Goal: Use online tool/utility

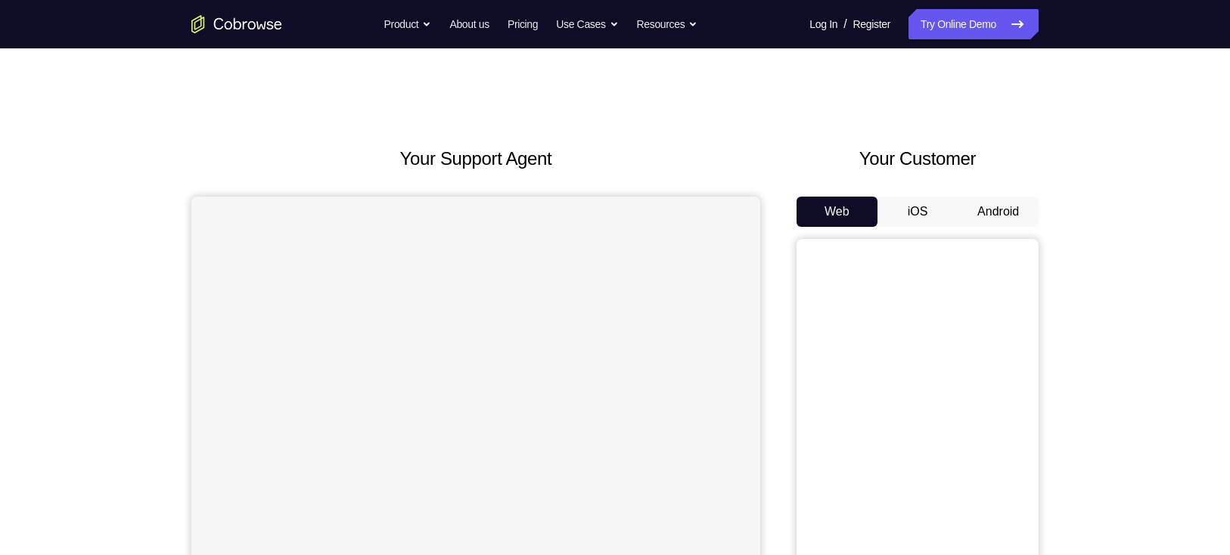
click at [1013, 209] on button "Android" at bounding box center [997, 212] width 81 height 30
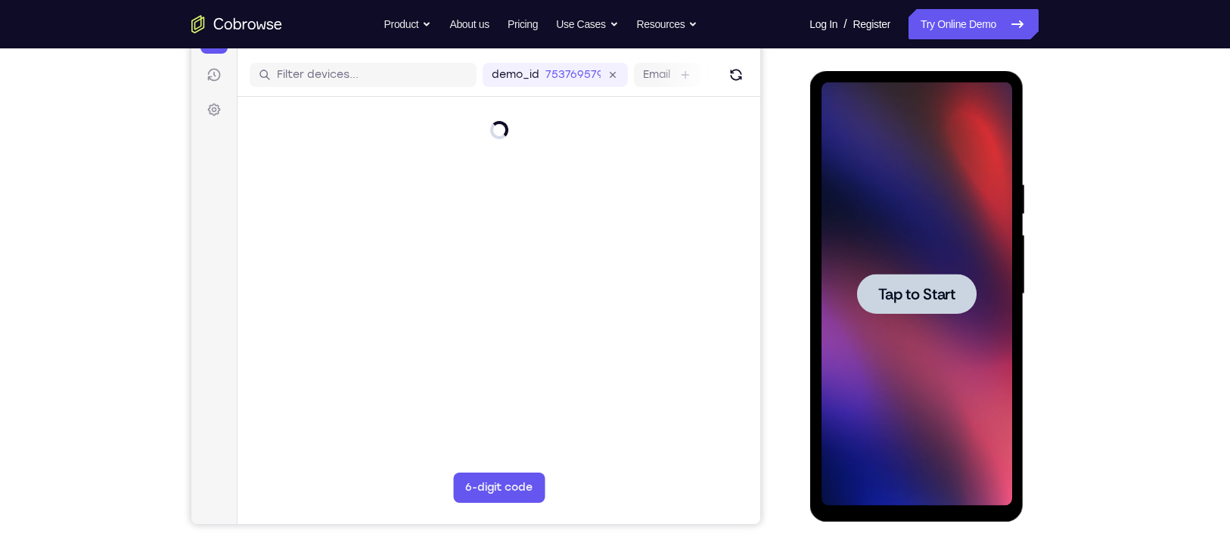
click at [954, 287] on span "Tap to Start" at bounding box center [915, 294] width 77 height 15
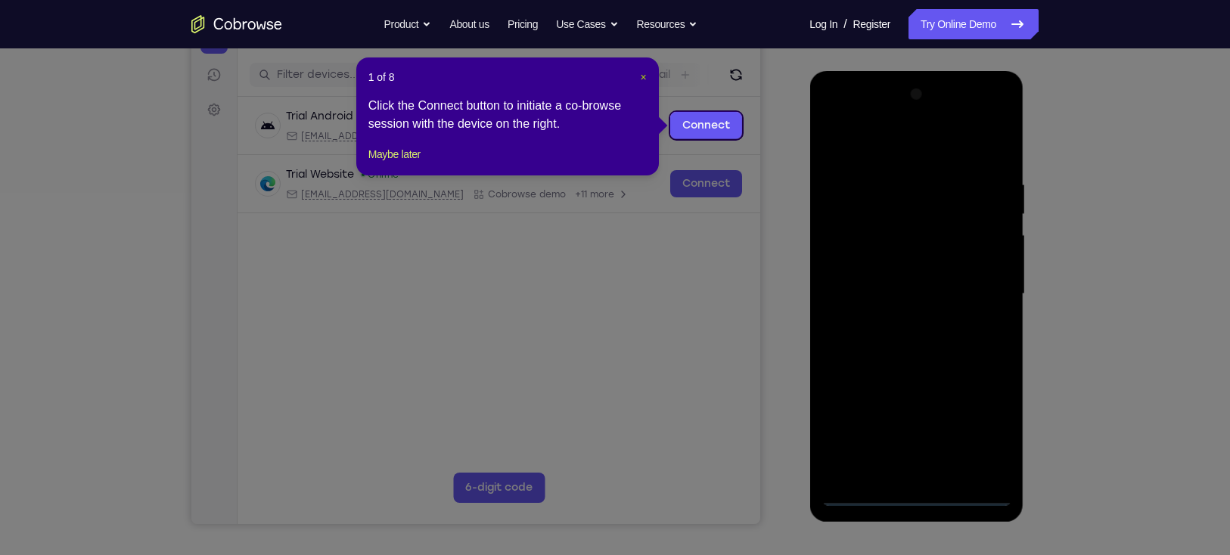
click at [640, 79] on span "×" at bounding box center [643, 77] width 6 height 12
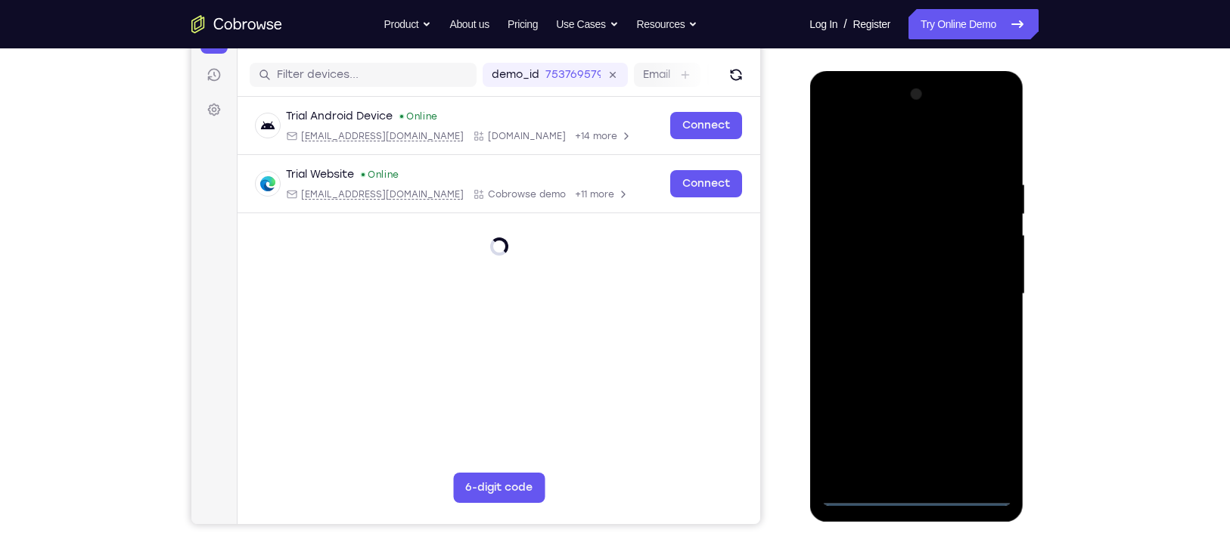
click at [920, 492] on div at bounding box center [915, 293] width 191 height 423
click at [983, 433] on div at bounding box center [915, 293] width 191 height 423
click at [890, 152] on div at bounding box center [915, 293] width 191 height 423
click at [975, 285] on div at bounding box center [915, 293] width 191 height 423
click at [898, 319] on div at bounding box center [915, 293] width 191 height 423
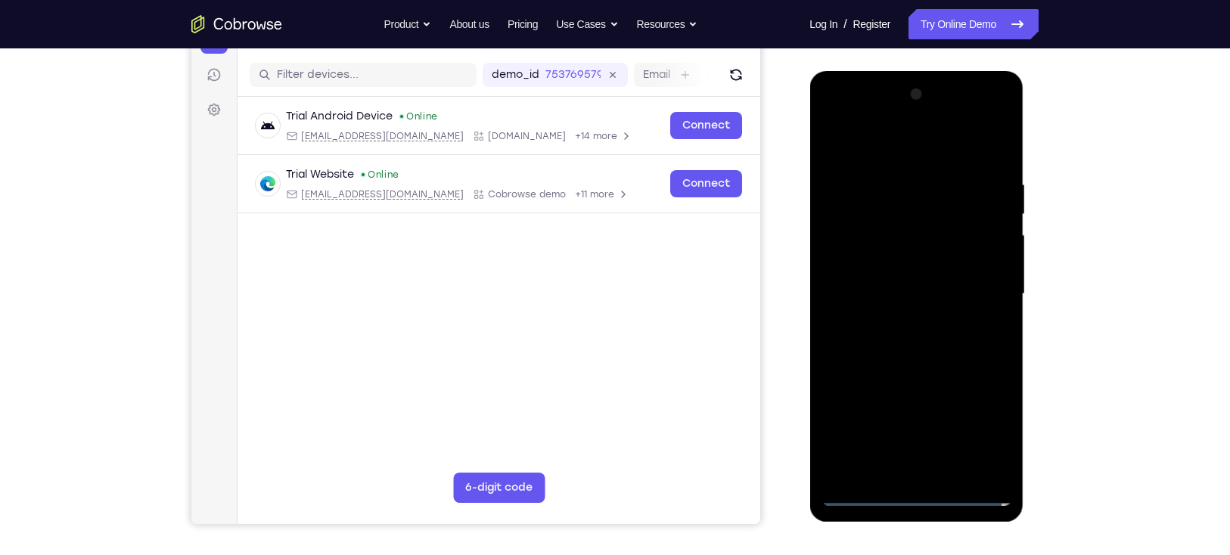
click at [923, 363] on div at bounding box center [915, 293] width 191 height 423
click at [848, 222] on div at bounding box center [915, 293] width 191 height 423
click at [867, 257] on div at bounding box center [915, 293] width 191 height 423
click at [867, 231] on div at bounding box center [915, 293] width 191 height 423
click at [907, 230] on div at bounding box center [915, 293] width 191 height 423
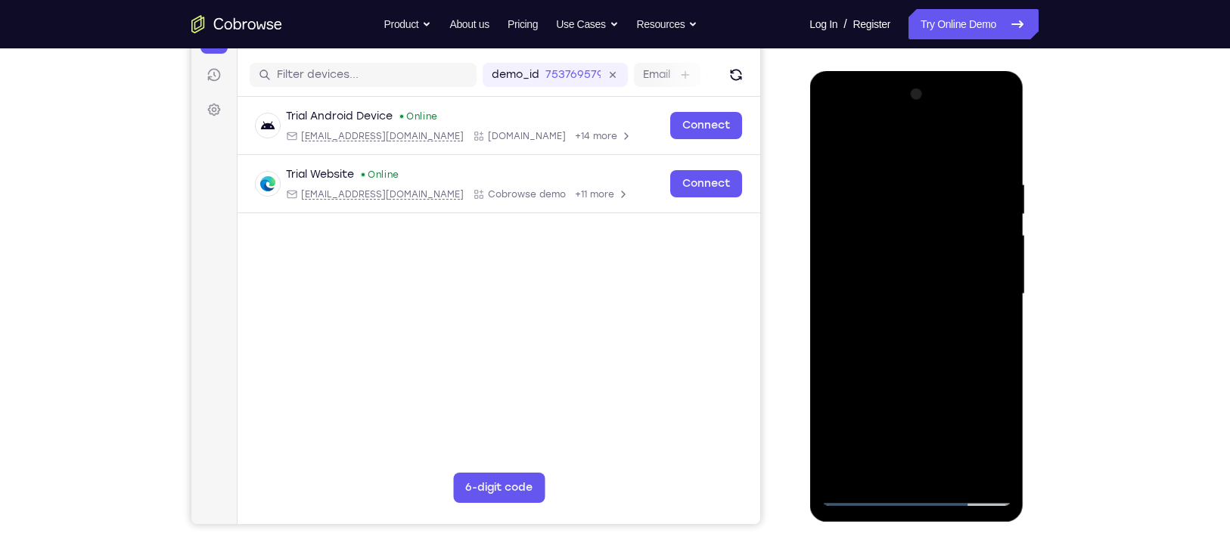
click at [867, 232] on div at bounding box center [915, 293] width 191 height 423
click at [922, 287] on div at bounding box center [915, 293] width 191 height 423
click at [927, 359] on div at bounding box center [915, 293] width 191 height 423
click at [954, 470] on div at bounding box center [915, 293] width 191 height 423
click at [927, 371] on div at bounding box center [915, 293] width 191 height 423
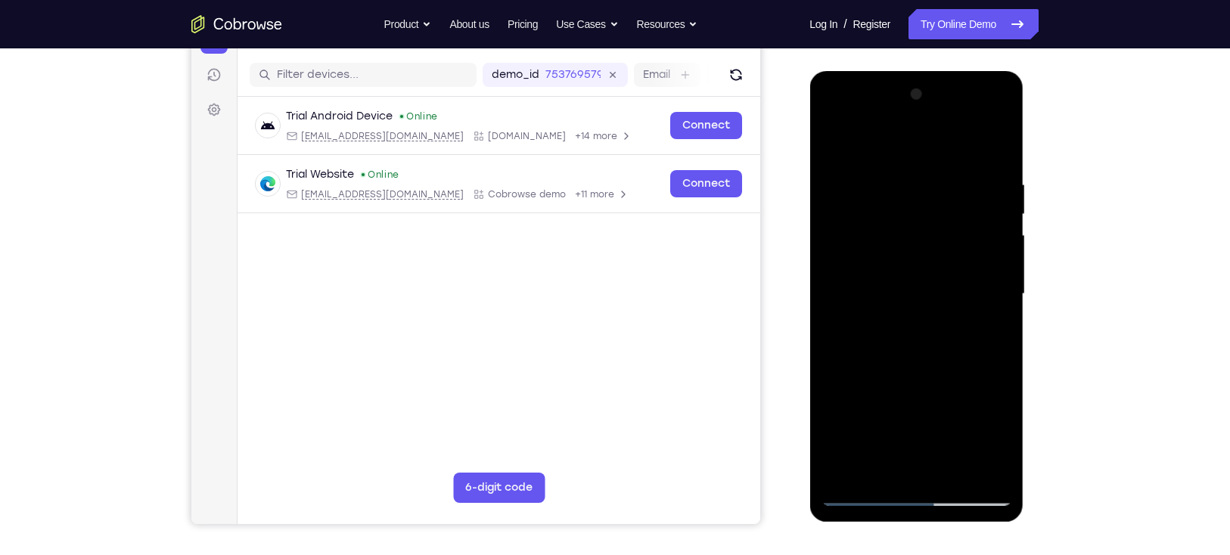
click at [917, 256] on div at bounding box center [915, 293] width 191 height 423
click at [885, 293] on div at bounding box center [915, 293] width 191 height 423
click at [913, 293] on div at bounding box center [915, 293] width 191 height 423
click at [877, 471] on div at bounding box center [915, 293] width 191 height 423
click at [916, 400] on div at bounding box center [915, 293] width 191 height 423
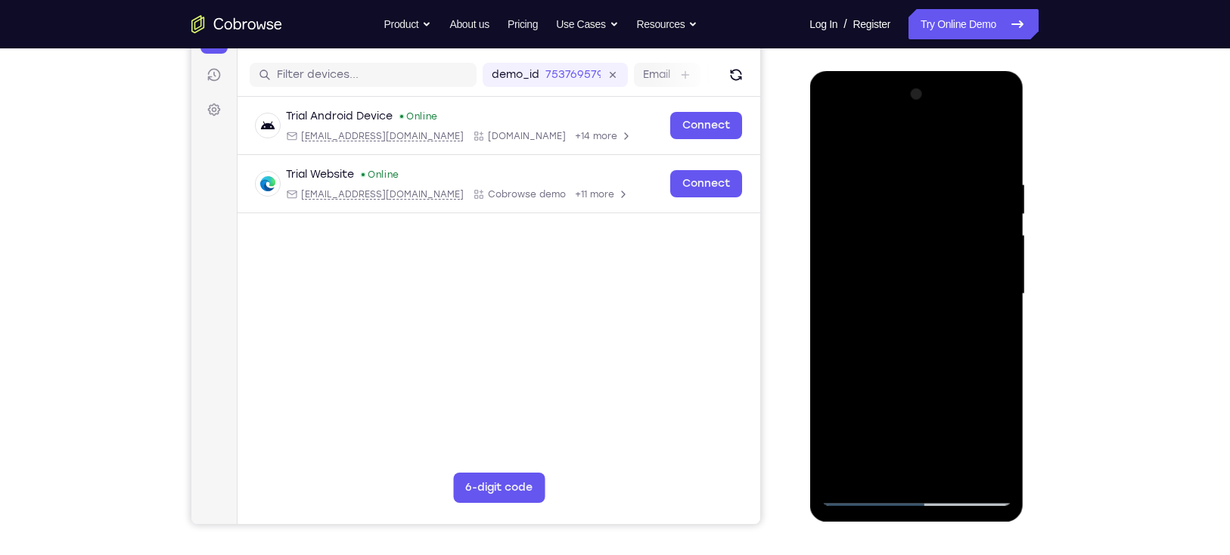
click at [985, 321] on div at bounding box center [915, 293] width 191 height 423
click at [888, 229] on div at bounding box center [915, 293] width 191 height 423
click at [935, 362] on div at bounding box center [915, 293] width 191 height 423
click at [994, 332] on div at bounding box center [915, 293] width 191 height 423
drag, startPoint x: 873, startPoint y: 242, endPoint x: 868, endPoint y: 359, distance: 117.3
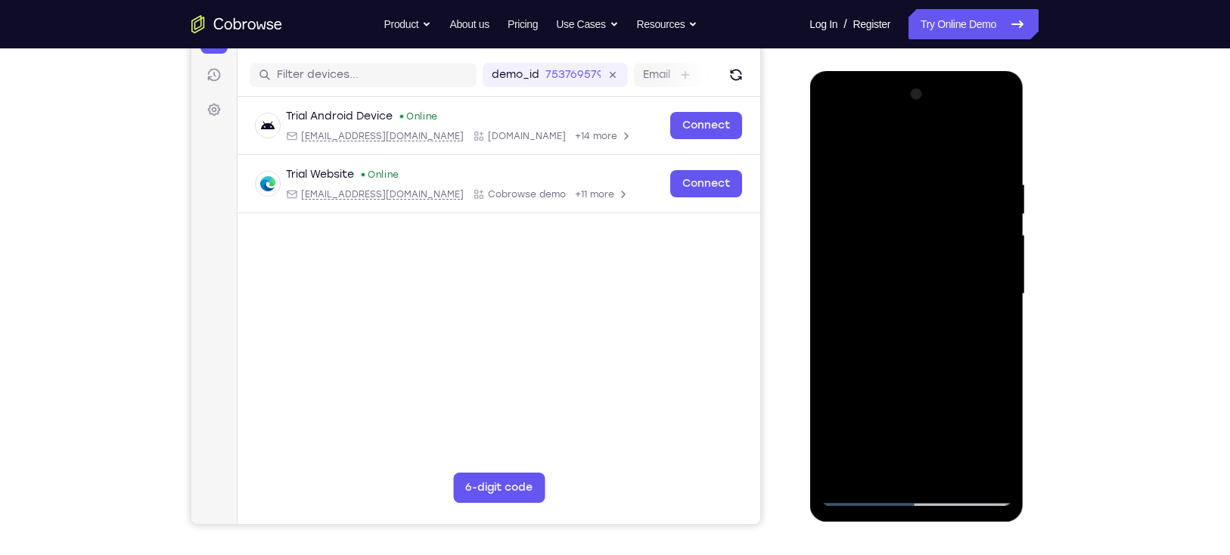
click at [868, 359] on div at bounding box center [915, 293] width 191 height 423
click at [879, 242] on div at bounding box center [915, 293] width 191 height 423
click at [912, 256] on div at bounding box center [915, 293] width 191 height 423
click at [994, 439] on div at bounding box center [915, 293] width 191 height 423
click at [872, 459] on div at bounding box center [915, 293] width 191 height 423
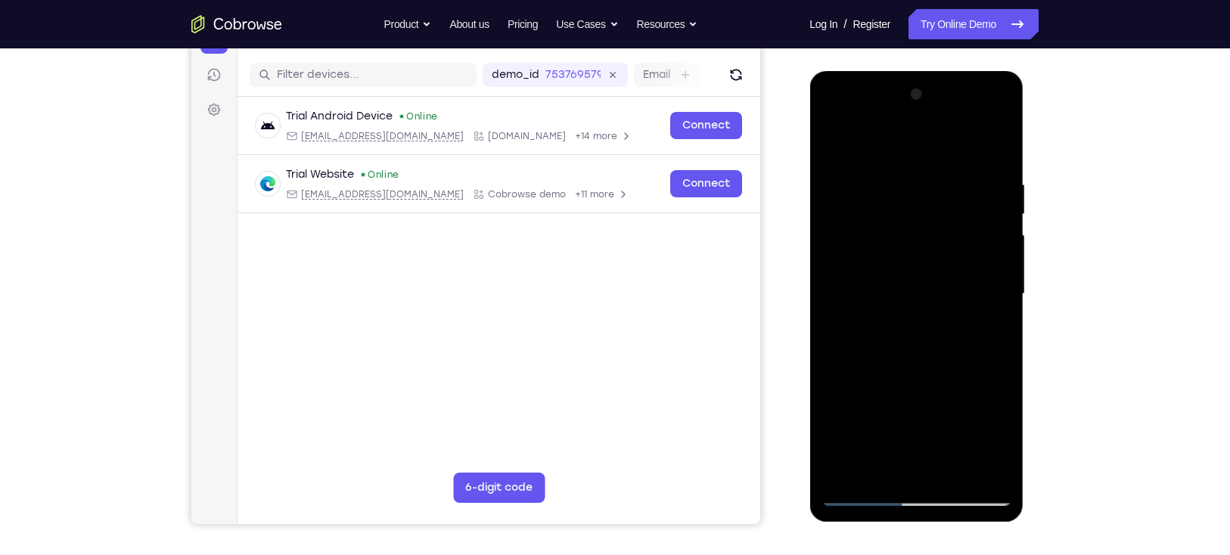
click at [877, 464] on div at bounding box center [915, 293] width 191 height 423
click at [957, 411] on div at bounding box center [915, 293] width 191 height 423
click at [864, 321] on div at bounding box center [915, 293] width 191 height 423
click at [867, 321] on div at bounding box center [915, 293] width 191 height 423
click at [997, 471] on div at bounding box center [915, 293] width 191 height 423
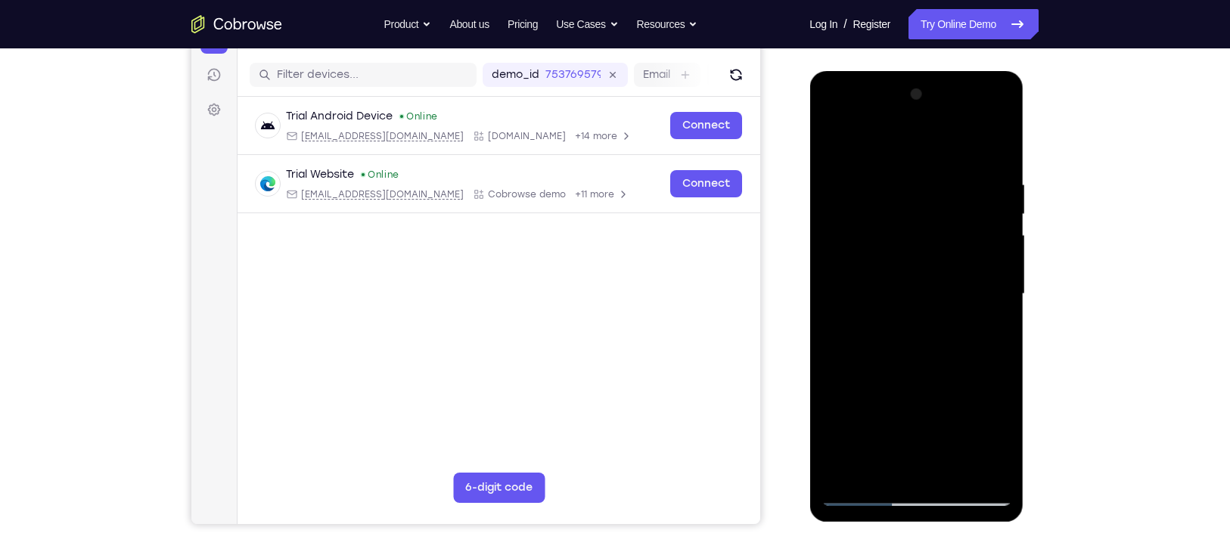
click at [987, 320] on div at bounding box center [915, 293] width 191 height 423
click at [988, 326] on div at bounding box center [915, 293] width 191 height 423
click at [988, 332] on div at bounding box center [915, 293] width 191 height 423
click at [834, 144] on div at bounding box center [915, 293] width 191 height 423
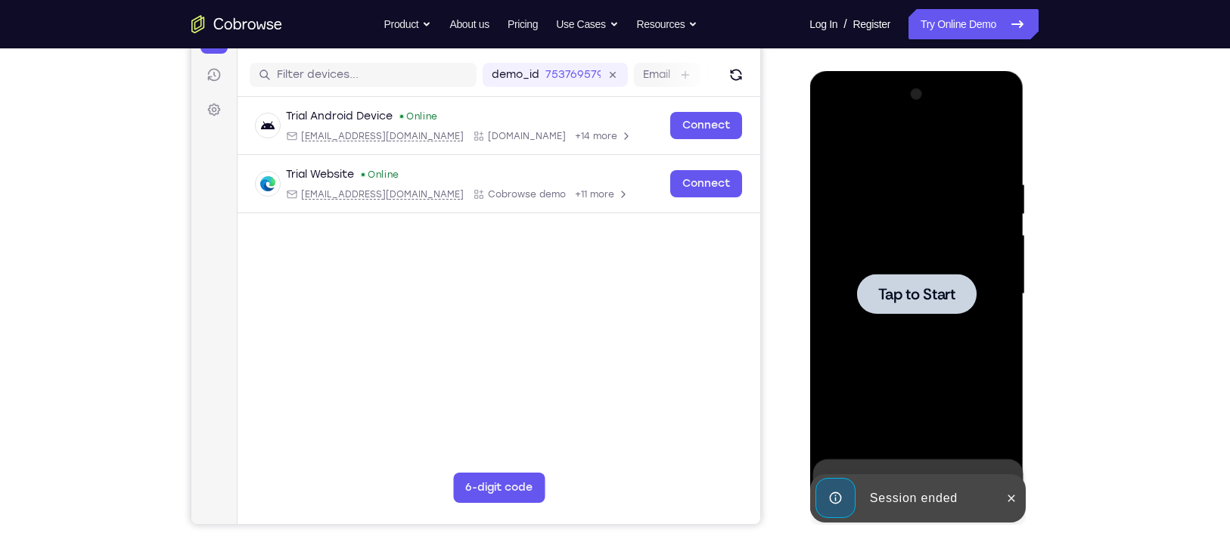
click at [938, 287] on span "Tap to Start" at bounding box center [915, 294] width 77 height 15
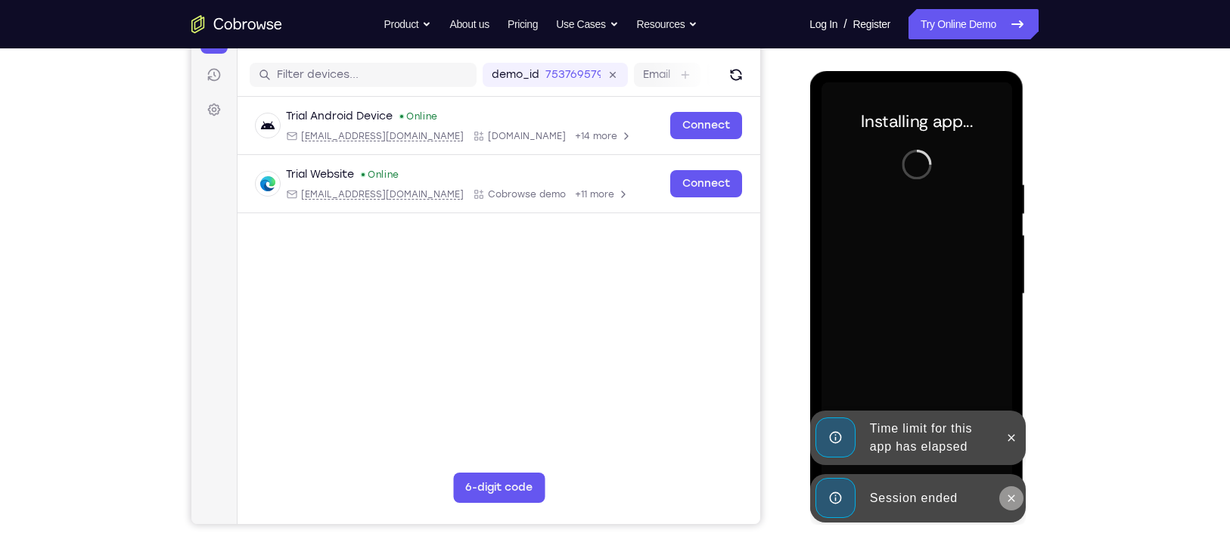
click at [1010, 501] on icon at bounding box center [1010, 498] width 12 height 12
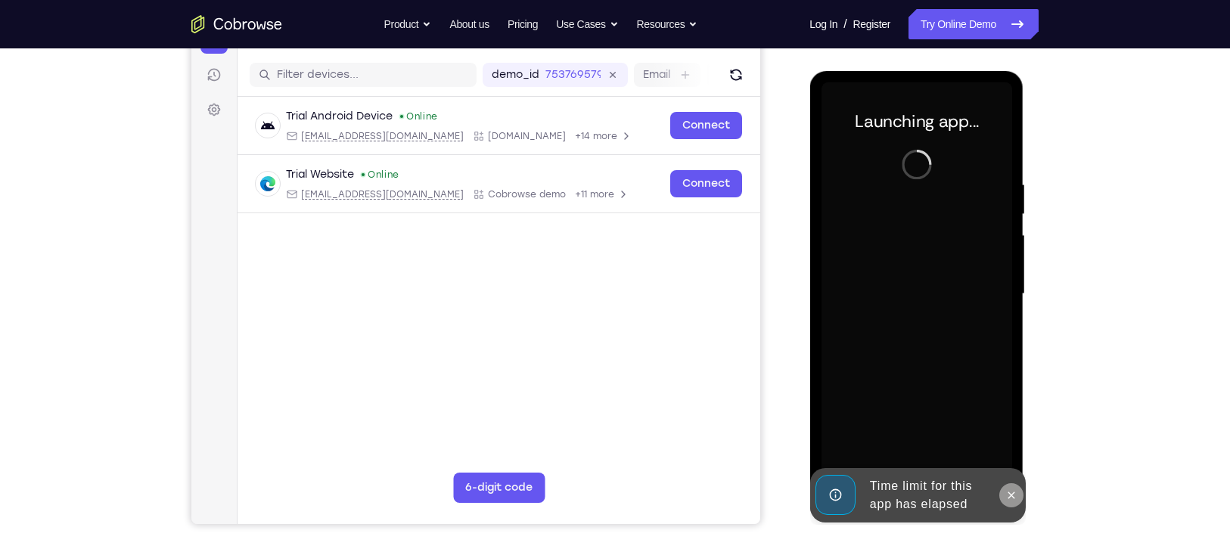
click at [1012, 490] on icon at bounding box center [1010, 495] width 12 height 12
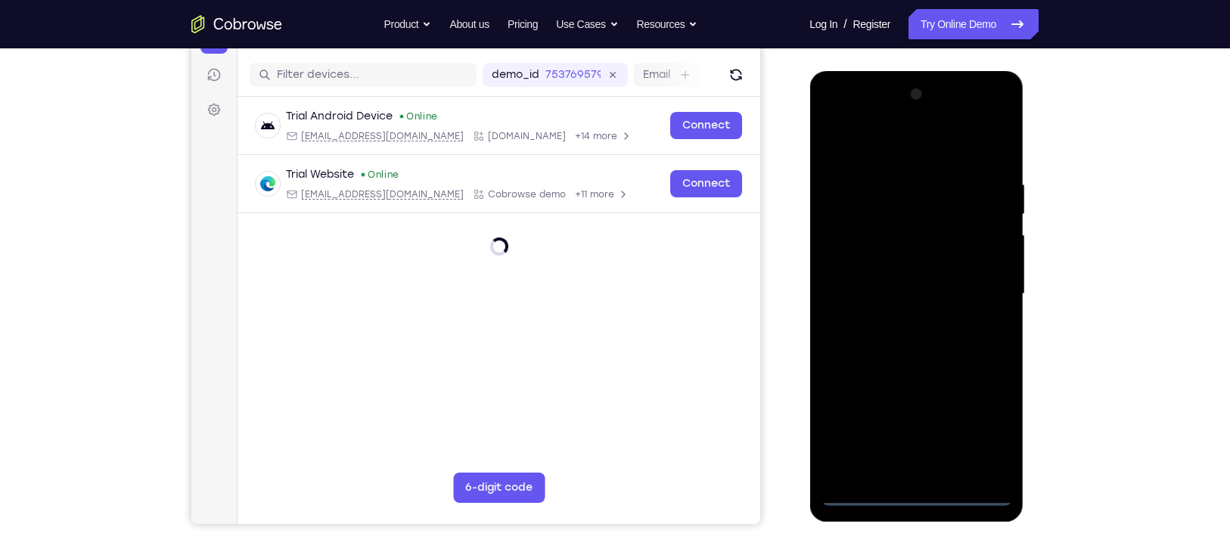
click at [919, 489] on div at bounding box center [915, 293] width 191 height 423
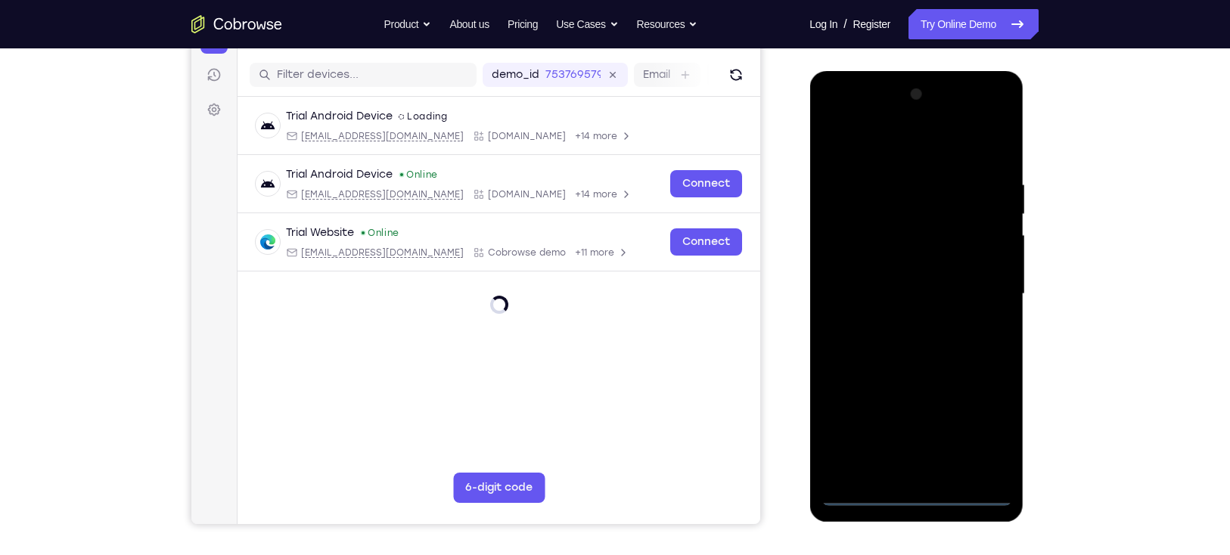
click at [916, 491] on div at bounding box center [915, 293] width 191 height 423
click at [984, 422] on div at bounding box center [915, 293] width 191 height 423
click at [888, 157] on div at bounding box center [915, 293] width 191 height 423
click at [985, 285] on div at bounding box center [915, 293] width 191 height 423
click at [894, 320] on div at bounding box center [915, 293] width 191 height 423
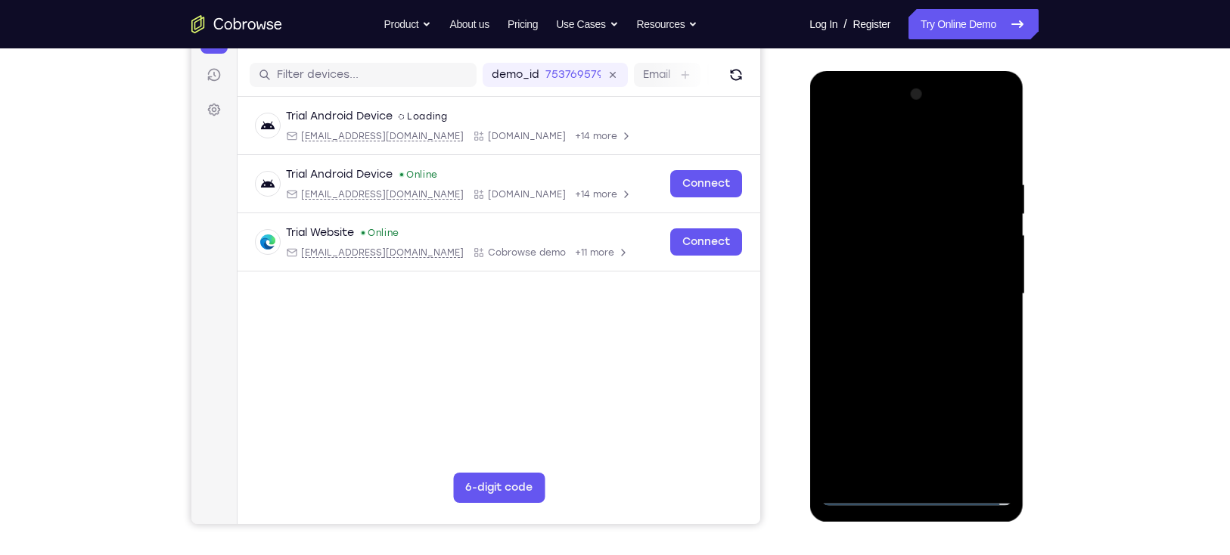
click at [913, 367] on div at bounding box center [915, 293] width 191 height 423
click at [883, 228] on div at bounding box center [915, 293] width 191 height 423
click at [882, 249] on div at bounding box center [915, 293] width 191 height 423
click at [886, 253] on div at bounding box center [915, 293] width 191 height 423
click at [930, 252] on div at bounding box center [915, 293] width 191 height 423
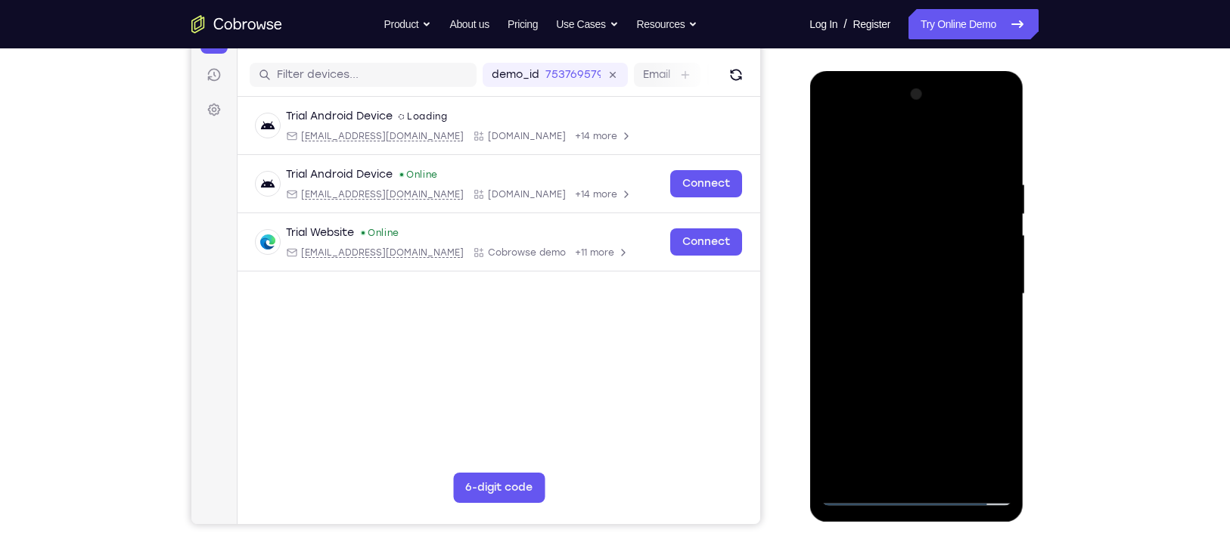
click at [927, 332] on div at bounding box center [915, 293] width 191 height 423
click at [872, 232] on div at bounding box center [915, 293] width 191 height 423
click at [892, 256] on div at bounding box center [915, 293] width 191 height 423
click at [921, 362] on div at bounding box center [915, 293] width 191 height 423
click at [952, 471] on div at bounding box center [915, 293] width 191 height 423
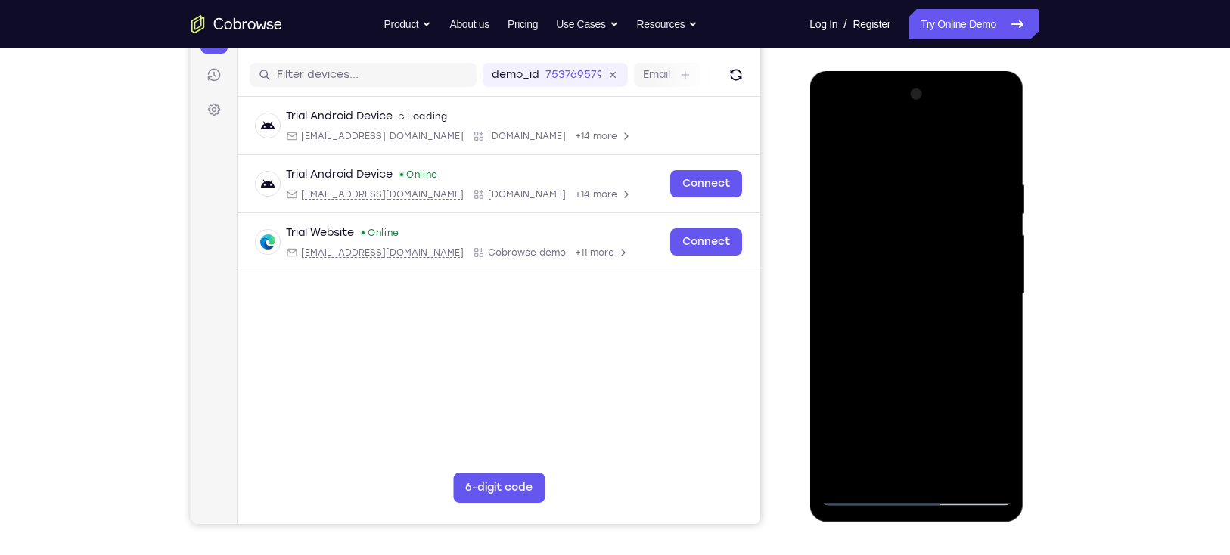
click at [931, 372] on div at bounding box center [915, 293] width 191 height 423
click at [951, 255] on div at bounding box center [915, 293] width 191 height 423
drag, startPoint x: 961, startPoint y: 199, endPoint x: 957, endPoint y: 265, distance: 65.9
click at [957, 265] on div at bounding box center [915, 293] width 191 height 423
click at [885, 235] on div at bounding box center [915, 293] width 191 height 423
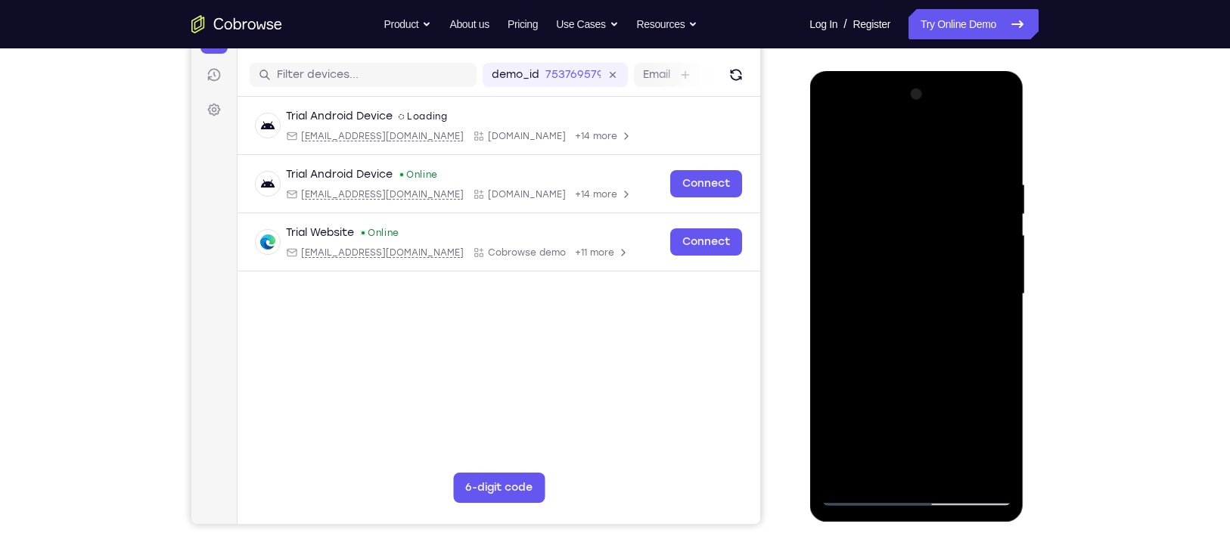
click at [917, 231] on div at bounding box center [915, 293] width 191 height 423
click at [988, 334] on div at bounding box center [915, 293] width 191 height 423
drag, startPoint x: 914, startPoint y: 224, endPoint x: 889, endPoint y: 350, distance: 128.7
click at [889, 350] on div at bounding box center [915, 293] width 191 height 423
click at [939, 290] on div at bounding box center [915, 293] width 191 height 423
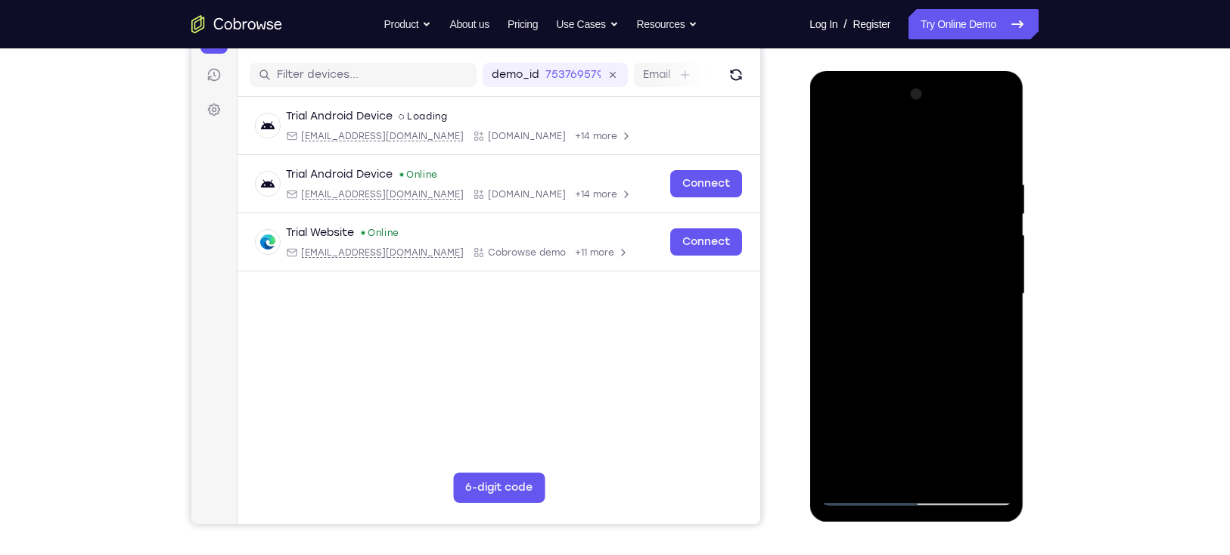
click at [986, 290] on div at bounding box center [915, 293] width 191 height 423
click at [985, 332] on div at bounding box center [915, 293] width 191 height 423
drag, startPoint x: 879, startPoint y: 248, endPoint x: 874, endPoint y: 287, distance: 38.9
click at [874, 287] on div at bounding box center [915, 293] width 191 height 423
click at [884, 236] on div at bounding box center [915, 293] width 191 height 423
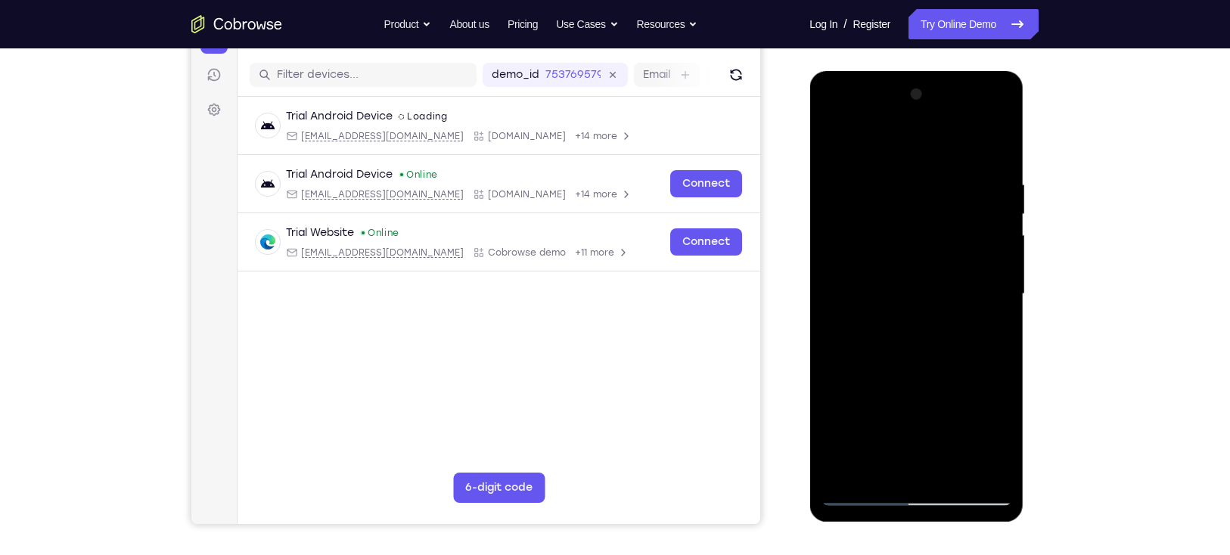
click at [914, 333] on div at bounding box center [915, 293] width 191 height 423
click at [991, 332] on div at bounding box center [915, 293] width 191 height 423
drag, startPoint x: 858, startPoint y: 204, endPoint x: 853, endPoint y: 408, distance: 203.5
click at [853, 408] on div at bounding box center [915, 293] width 191 height 423
click at [920, 271] on div at bounding box center [915, 293] width 191 height 423
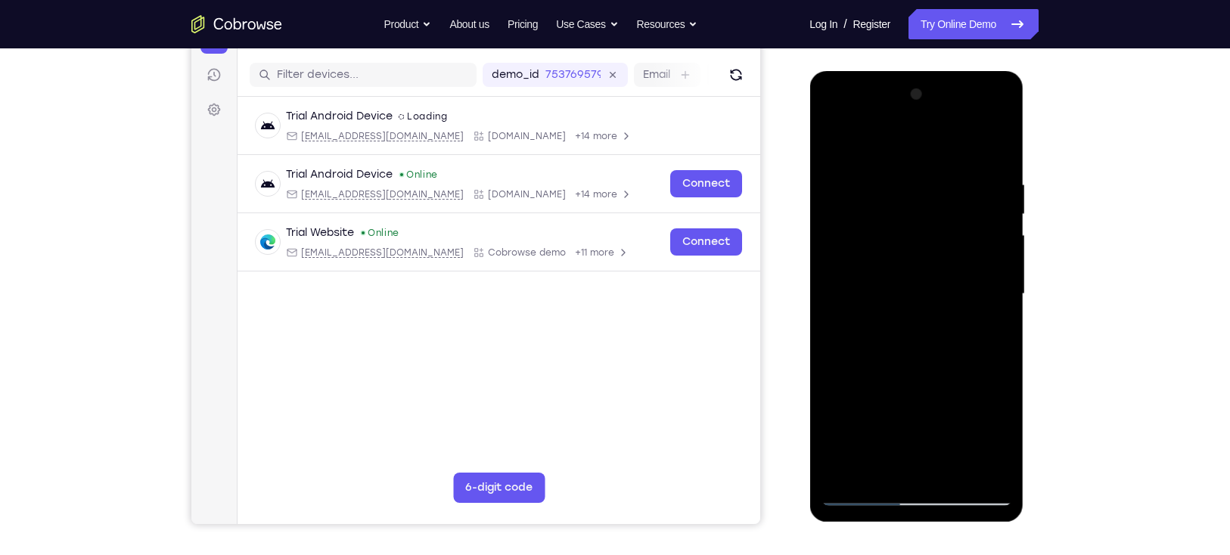
click at [950, 268] on div at bounding box center [915, 293] width 191 height 423
click at [1003, 434] on div at bounding box center [915, 293] width 191 height 423
click at [882, 462] on div at bounding box center [915, 293] width 191 height 423
click at [961, 378] on div at bounding box center [915, 293] width 191 height 423
click at [988, 317] on div at bounding box center [915, 293] width 191 height 423
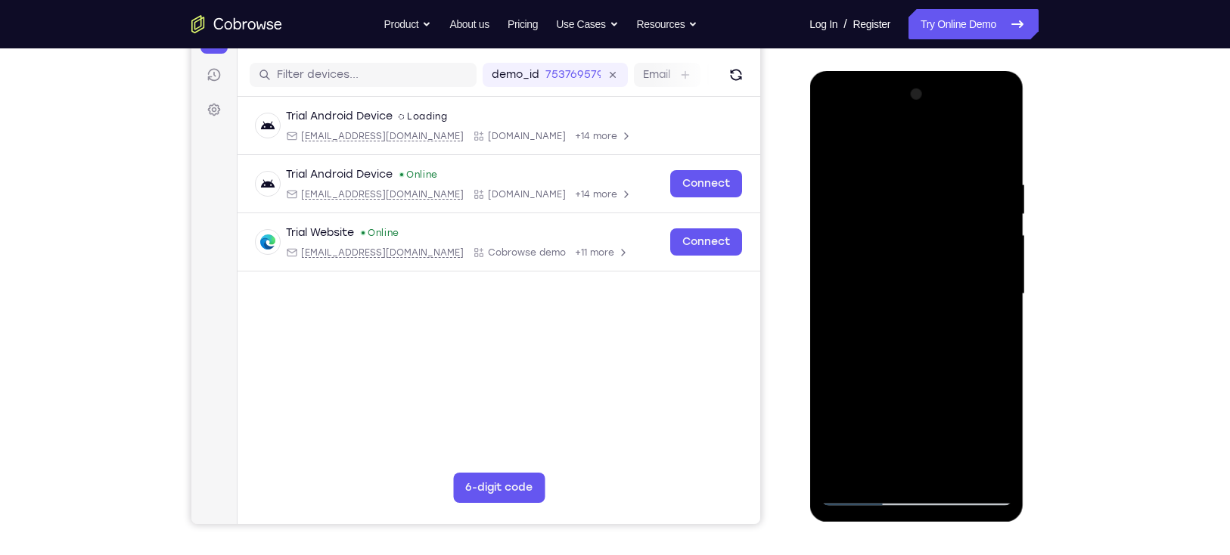
drag, startPoint x: 854, startPoint y: 203, endPoint x: 870, endPoint y: 421, distance: 218.4
click at [870, 421] on div at bounding box center [915, 293] width 191 height 423
drag, startPoint x: 898, startPoint y: 177, endPoint x: 897, endPoint y: 205, distance: 28.0
click at [897, 205] on div at bounding box center [915, 293] width 191 height 423
click at [875, 188] on div at bounding box center [915, 293] width 191 height 423
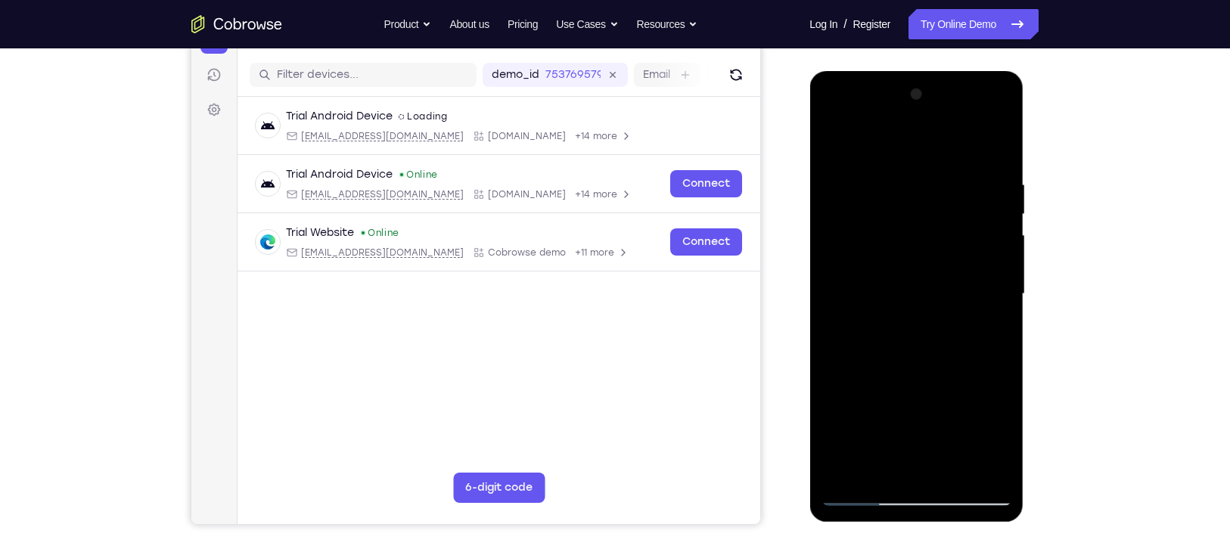
click at [910, 188] on div at bounding box center [915, 293] width 191 height 423
click at [842, 330] on div at bounding box center [915, 293] width 191 height 423
click at [879, 343] on div at bounding box center [915, 293] width 191 height 423
click at [907, 330] on div at bounding box center [915, 293] width 191 height 423
click at [876, 464] on div at bounding box center [915, 293] width 191 height 423
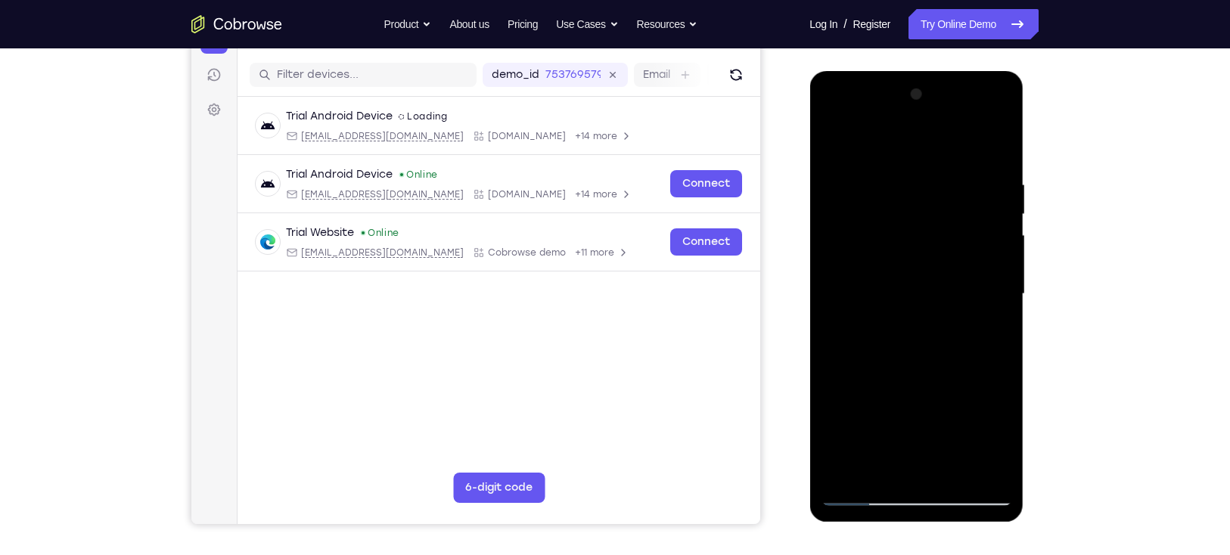
click at [830, 385] on div at bounding box center [915, 293] width 191 height 423
click at [990, 319] on div at bounding box center [915, 293] width 191 height 423
drag, startPoint x: 842, startPoint y: 211, endPoint x: 867, endPoint y: 470, distance: 259.8
click at [867, 470] on div at bounding box center [915, 293] width 191 height 423
drag, startPoint x: 847, startPoint y: 268, endPoint x: 833, endPoint y: 378, distance: 111.2
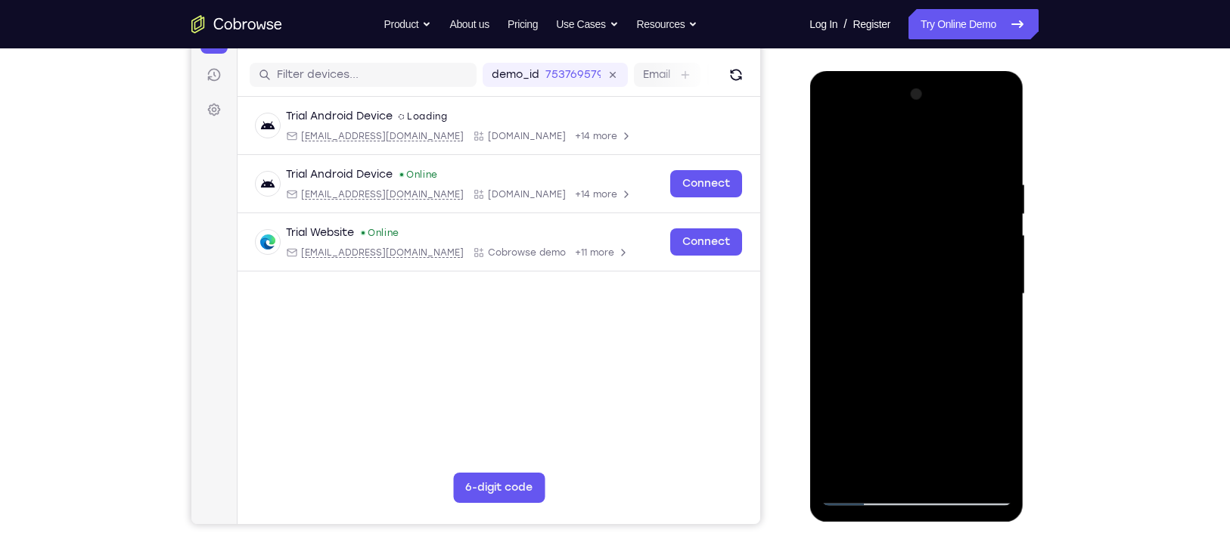
click at [833, 378] on div at bounding box center [915, 293] width 191 height 423
drag, startPoint x: 939, startPoint y: 175, endPoint x: 933, endPoint y: 229, distance: 54.0
click at [933, 229] on div at bounding box center [915, 293] width 191 height 423
drag, startPoint x: 933, startPoint y: 229, endPoint x: 964, endPoint y: 52, distance: 179.6
click at [964, 71] on html "Online web based iOS Simulators and Android Emulators. Run iPhone, iPad, Mobile…" at bounding box center [917, 298] width 216 height 454
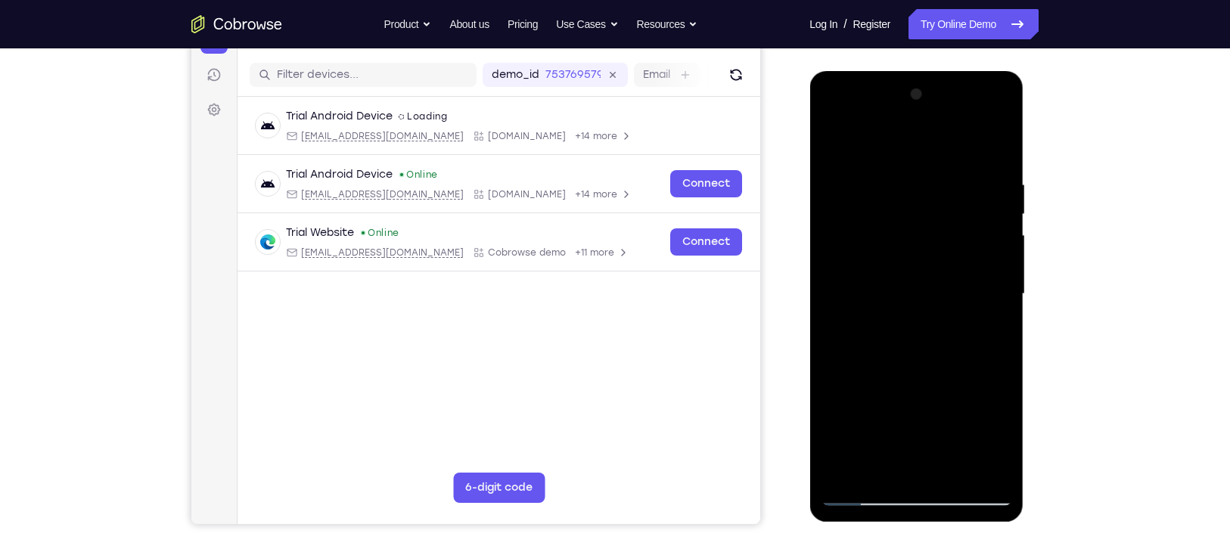
drag, startPoint x: 873, startPoint y: 268, endPoint x: 909, endPoint y: 157, distance: 116.7
click at [909, 157] on div at bounding box center [915, 293] width 191 height 423
drag, startPoint x: 870, startPoint y: 250, endPoint x: 908, endPoint y: 119, distance: 136.4
click at [908, 119] on div at bounding box center [915, 293] width 191 height 423
click at [830, 142] on div at bounding box center [915, 293] width 191 height 423
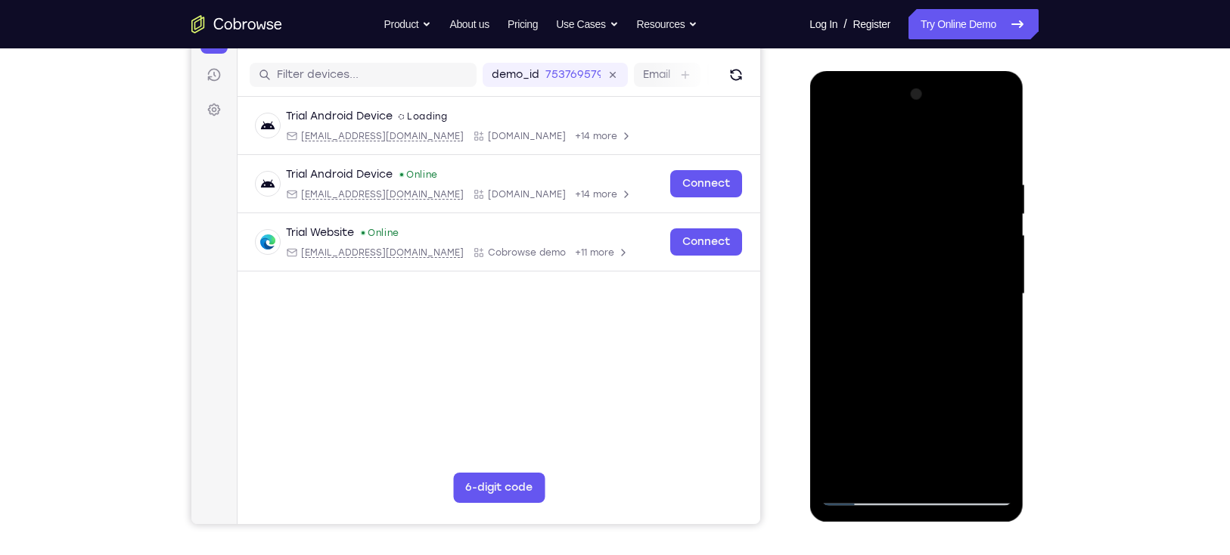
click at [830, 142] on div at bounding box center [915, 293] width 191 height 423
click at [897, 170] on div at bounding box center [915, 293] width 191 height 423
click at [988, 299] on div at bounding box center [915, 293] width 191 height 423
click at [985, 283] on div at bounding box center [915, 293] width 191 height 423
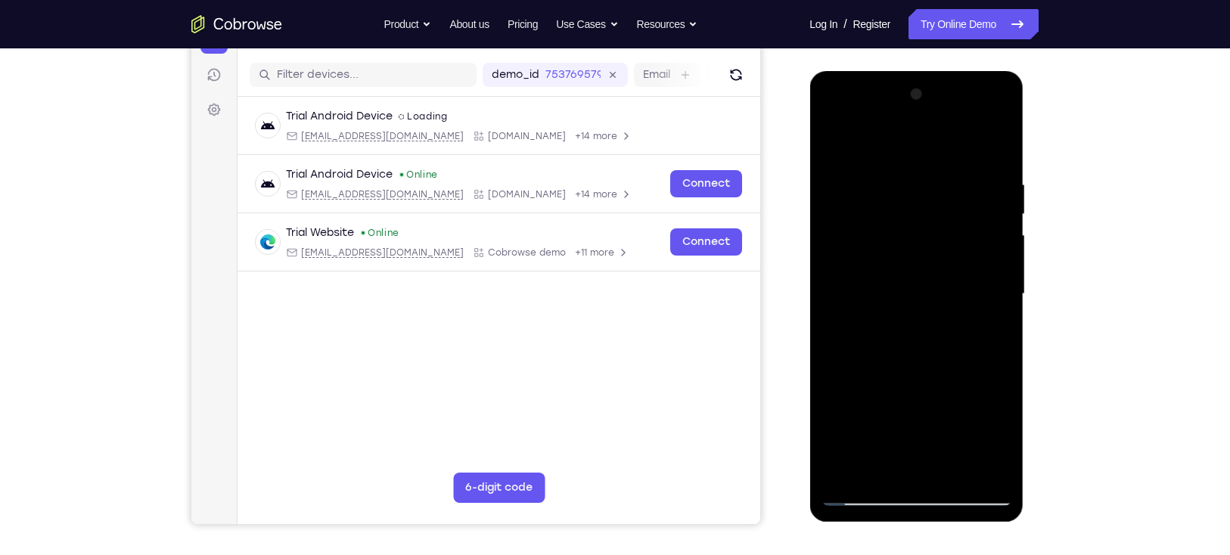
click at [991, 148] on div at bounding box center [915, 293] width 191 height 423
click at [987, 175] on div at bounding box center [915, 293] width 191 height 423
click at [997, 147] on div at bounding box center [915, 293] width 191 height 423
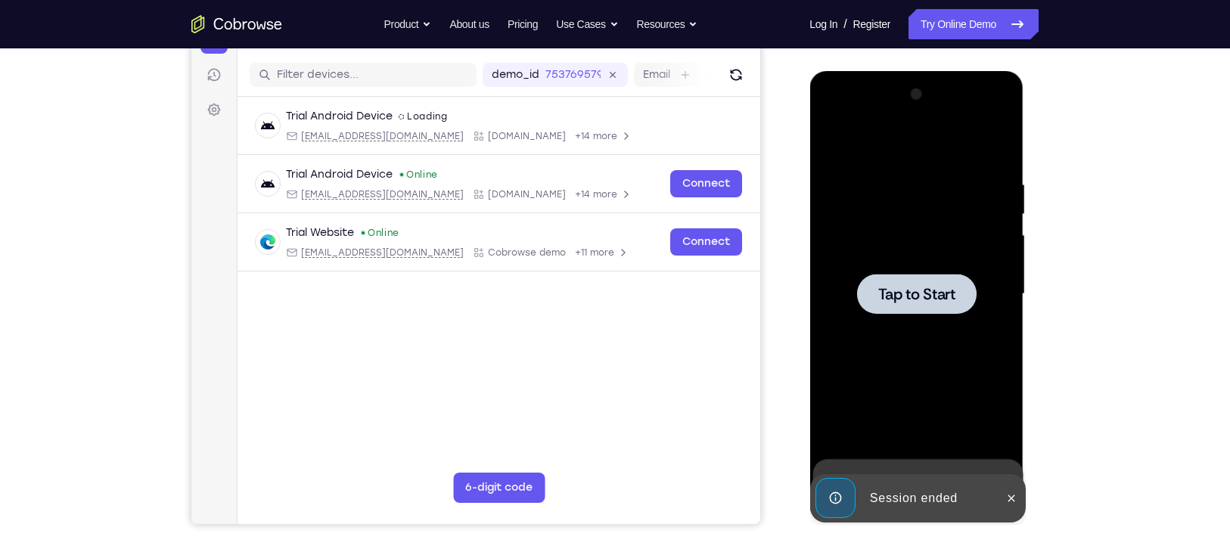
click at [913, 294] on span "Tap to Start" at bounding box center [915, 294] width 77 height 15
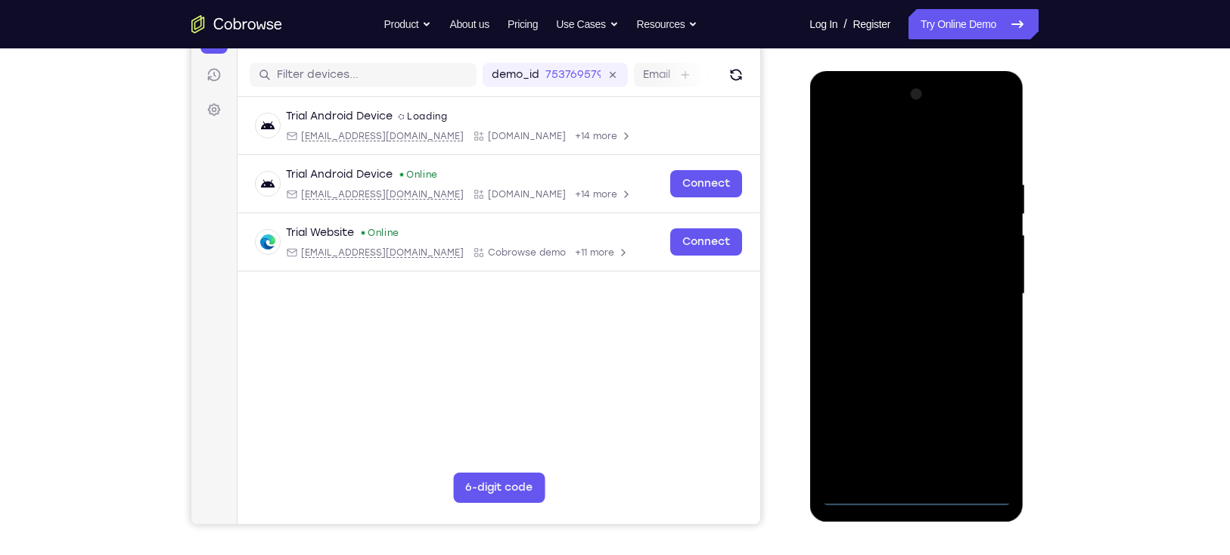
click at [923, 498] on div at bounding box center [915, 293] width 191 height 423
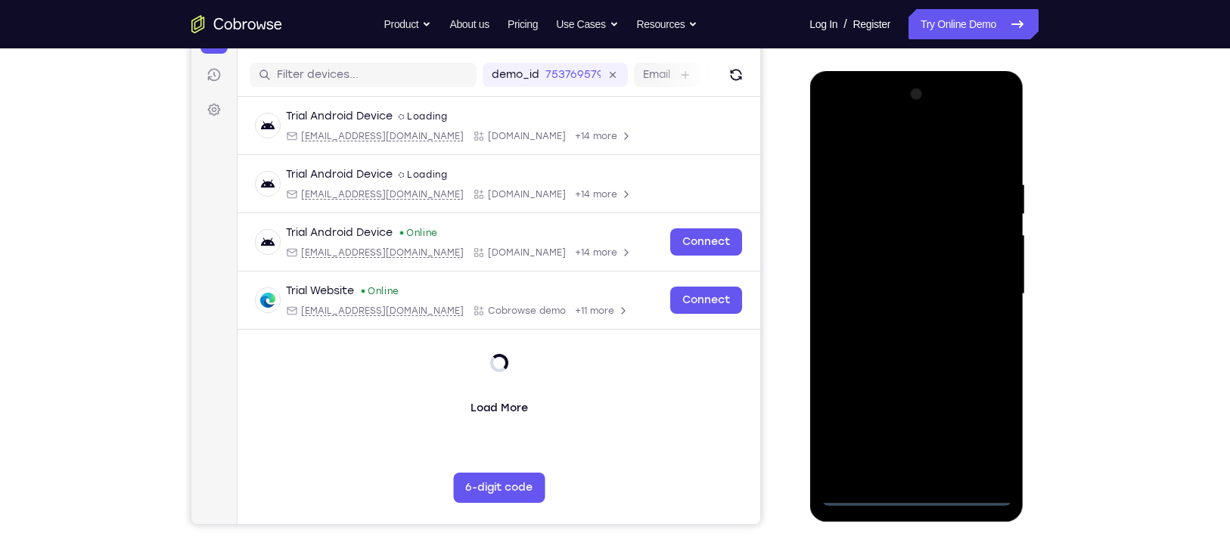
click at [989, 435] on div at bounding box center [915, 293] width 191 height 423
click at [897, 144] on div at bounding box center [915, 293] width 191 height 423
click at [975, 286] on div at bounding box center [915, 293] width 191 height 423
click at [902, 320] on div at bounding box center [915, 293] width 191 height 423
click at [912, 368] on div at bounding box center [915, 293] width 191 height 423
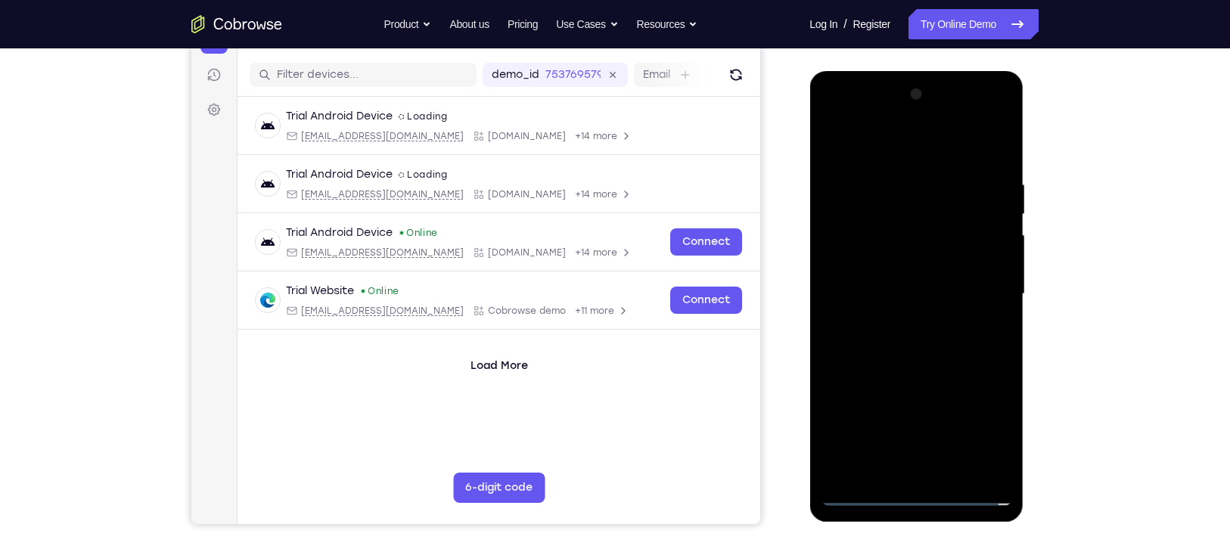
click at [925, 219] on div at bounding box center [915, 293] width 191 height 423
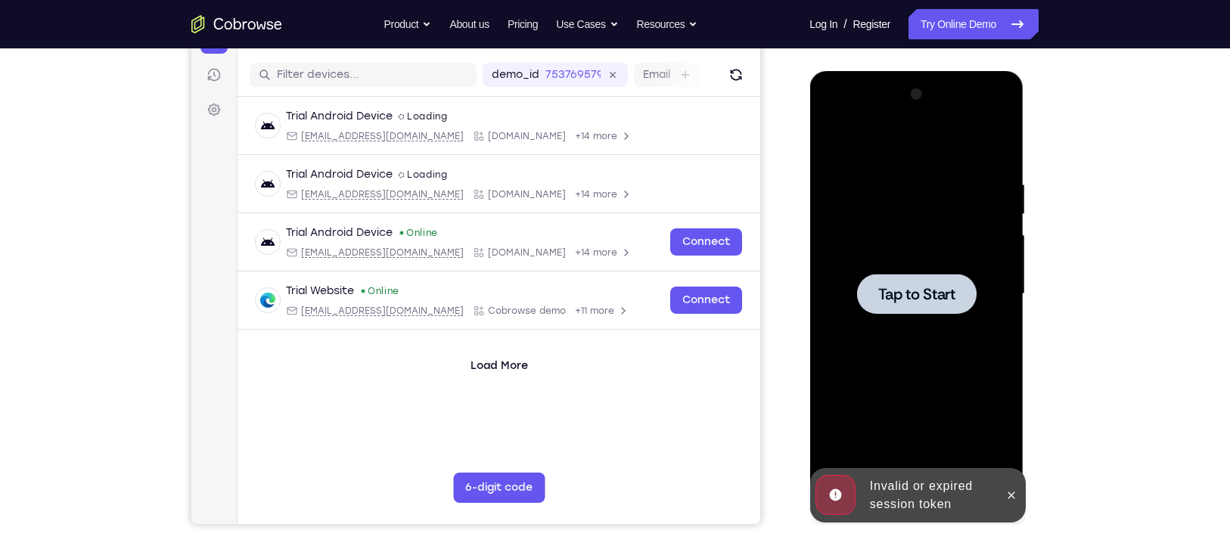
click at [923, 306] on div at bounding box center [915, 294] width 119 height 40
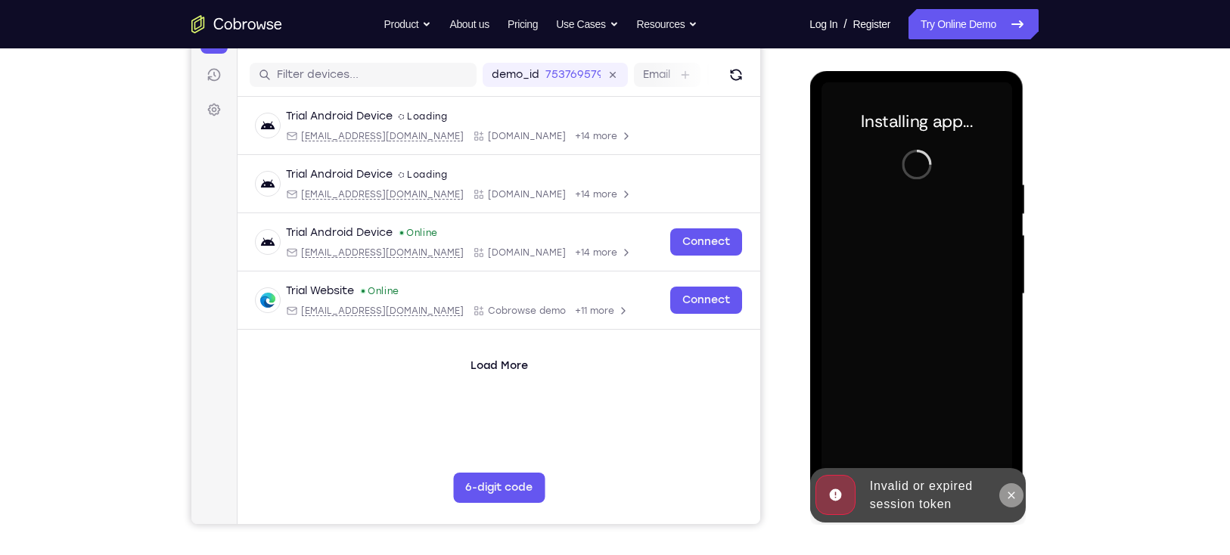
click at [1006, 492] on icon at bounding box center [1010, 495] width 12 height 12
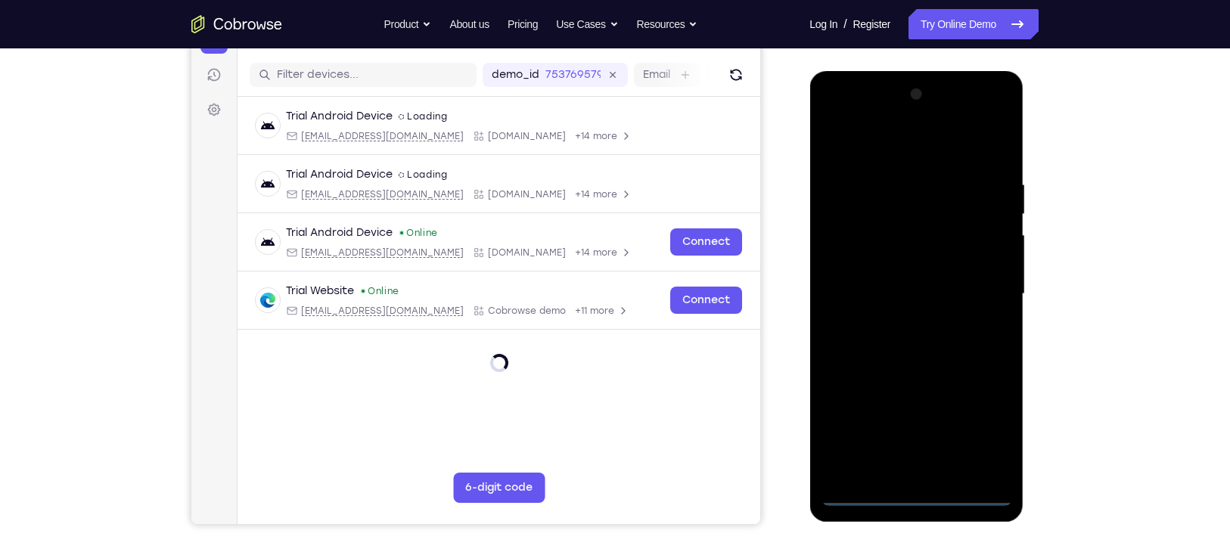
click at [916, 495] on div at bounding box center [915, 293] width 191 height 423
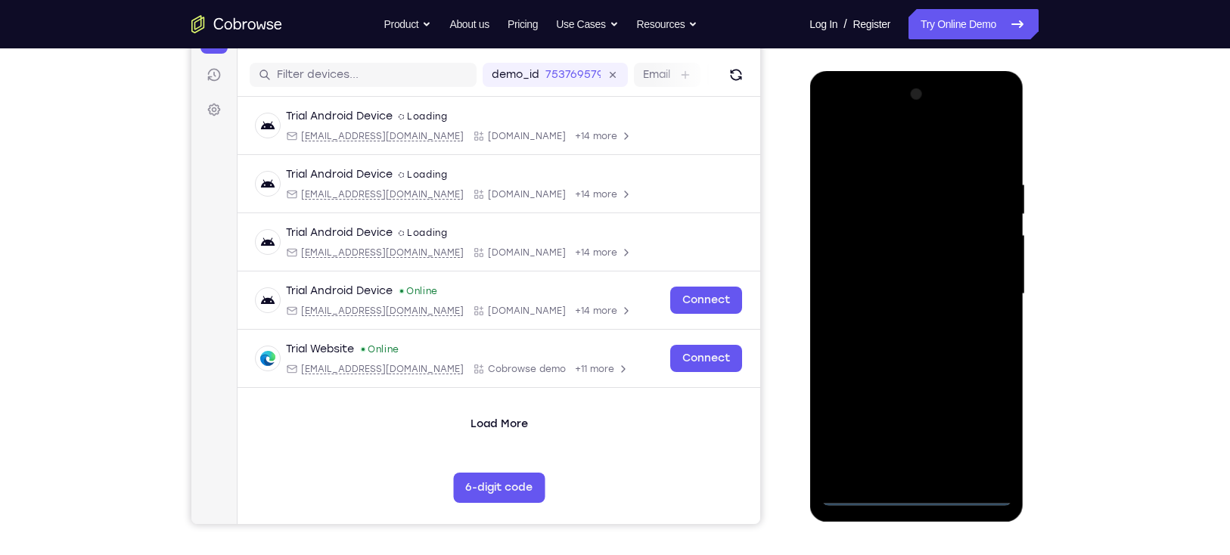
click at [982, 434] on div at bounding box center [915, 293] width 191 height 423
click at [907, 150] on div at bounding box center [915, 293] width 191 height 423
click at [981, 289] on div at bounding box center [915, 293] width 191 height 423
click at [901, 321] on div at bounding box center [915, 293] width 191 height 423
click at [902, 368] on div at bounding box center [915, 293] width 191 height 423
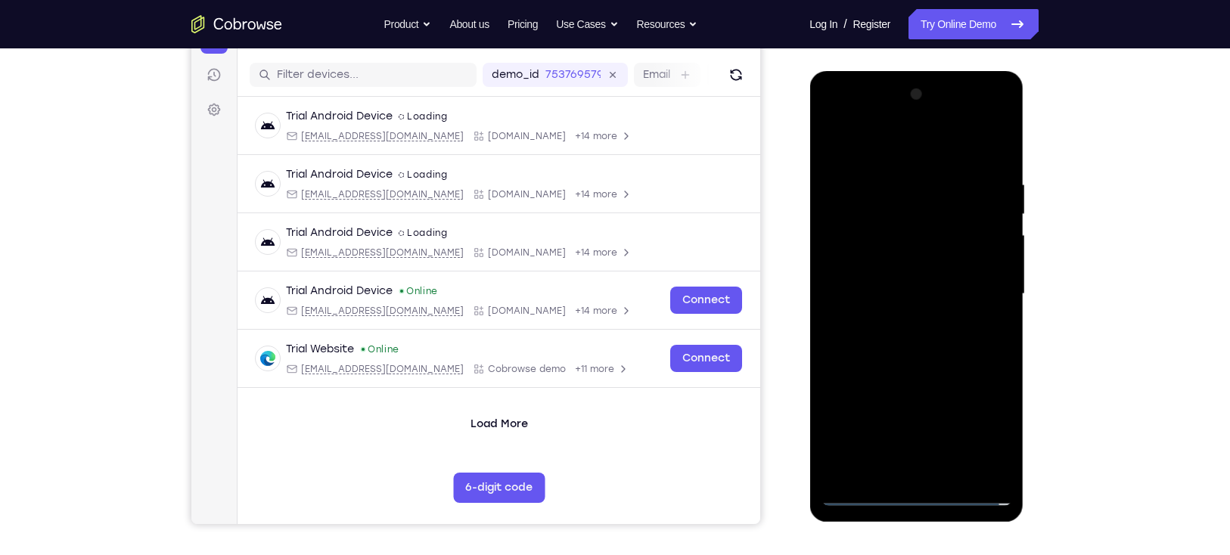
click at [929, 222] on div at bounding box center [915, 293] width 191 height 423
click at [911, 241] on div at bounding box center [915, 293] width 191 height 423
click at [909, 250] on div at bounding box center [915, 293] width 191 height 423
click at [921, 230] on div at bounding box center [915, 293] width 191 height 423
click at [932, 263] on div at bounding box center [915, 293] width 191 height 423
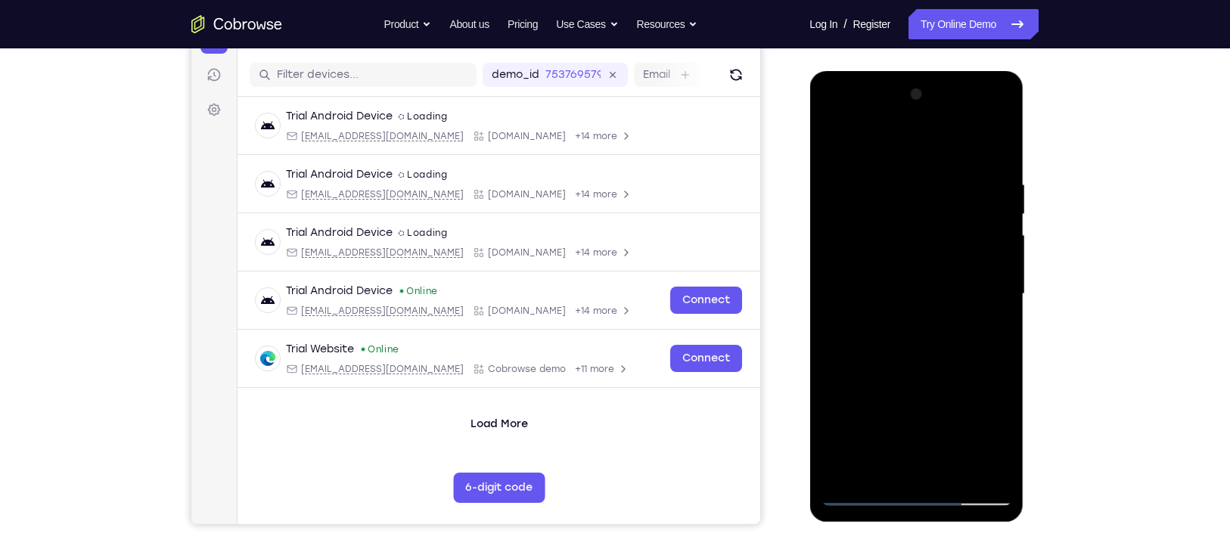
click at [916, 368] on div at bounding box center [915, 293] width 191 height 423
click at [953, 476] on div at bounding box center [915, 293] width 191 height 423
click at [916, 372] on div at bounding box center [915, 293] width 191 height 423
click at [920, 371] on div at bounding box center [915, 293] width 191 height 423
click at [831, 144] on div at bounding box center [915, 293] width 191 height 423
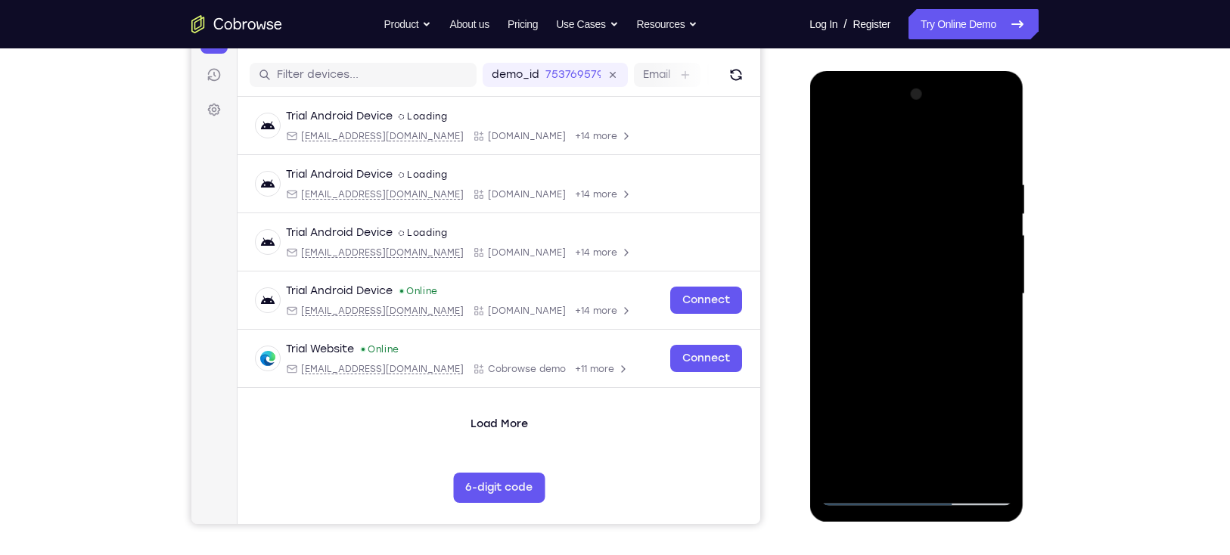
click at [939, 242] on div at bounding box center [915, 293] width 191 height 423
click at [989, 330] on div at bounding box center [915, 293] width 191 height 423
click at [833, 146] on div at bounding box center [915, 293] width 191 height 423
click at [836, 137] on div at bounding box center [915, 293] width 191 height 423
click at [1000, 141] on div at bounding box center [915, 293] width 191 height 423
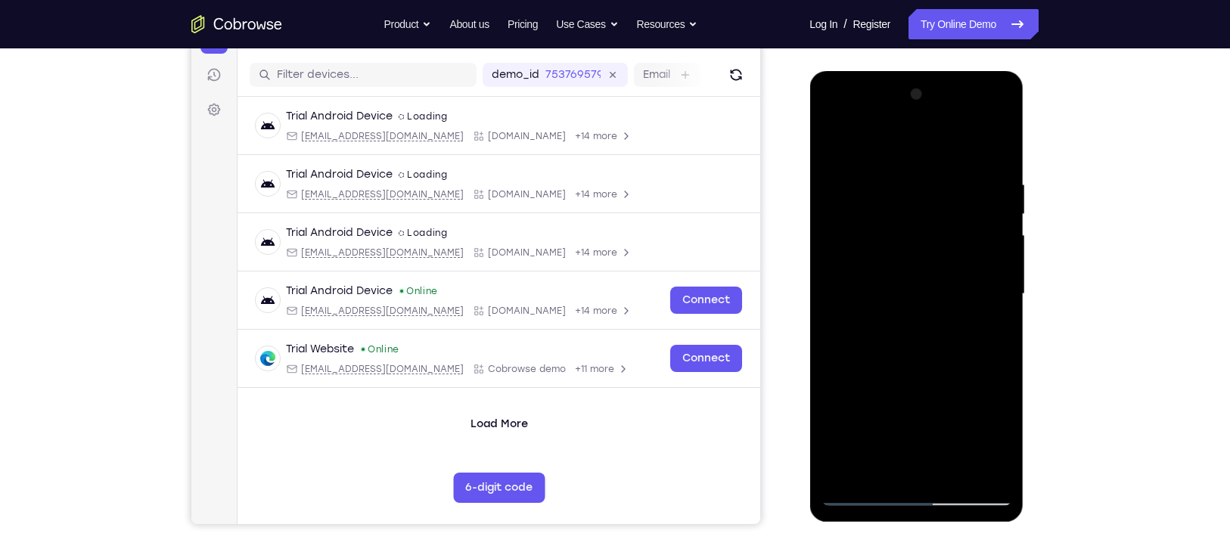
click at [984, 469] on div at bounding box center [915, 293] width 191 height 423
drag, startPoint x: 979, startPoint y: 256, endPoint x: 972, endPoint y: 121, distance: 134.7
click at [972, 121] on div at bounding box center [915, 293] width 191 height 423
click at [873, 340] on div at bounding box center [915, 293] width 191 height 423
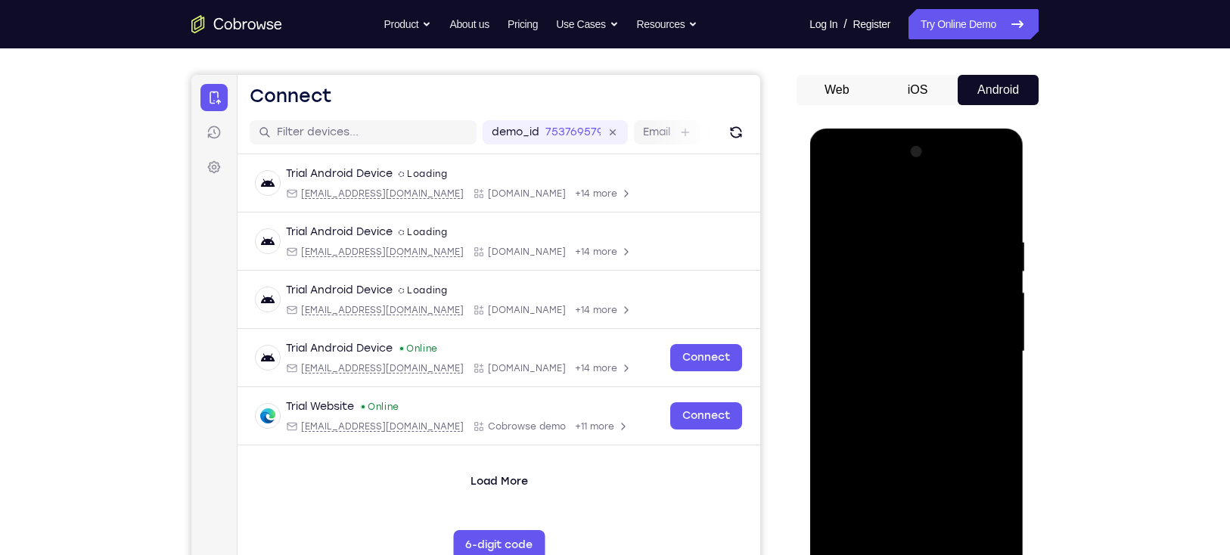
drag, startPoint x: 907, startPoint y: 272, endPoint x: 899, endPoint y: 379, distance: 106.9
click at [899, 379] on div at bounding box center [915, 351] width 191 height 423
drag, startPoint x: 911, startPoint y: 401, endPoint x: 932, endPoint y: 298, distance: 104.8
click at [932, 298] on div at bounding box center [915, 351] width 191 height 423
click at [849, 436] on div at bounding box center [915, 351] width 191 height 423
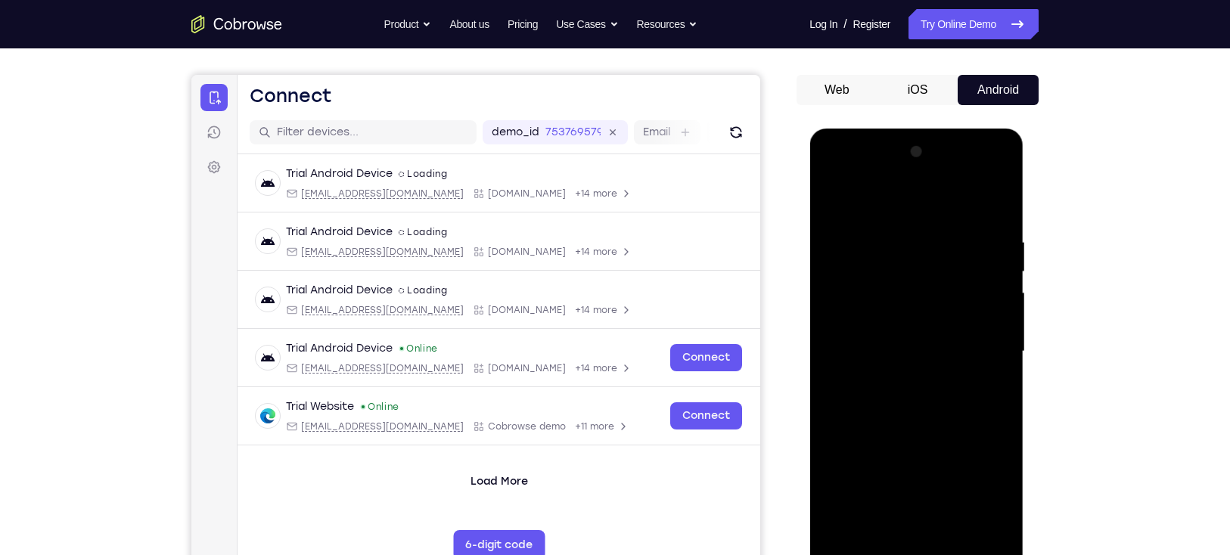
click at [863, 436] on div at bounding box center [915, 351] width 191 height 423
drag, startPoint x: 906, startPoint y: 389, endPoint x: 924, endPoint y: 192, distance: 197.4
click at [924, 192] on div at bounding box center [915, 351] width 191 height 423
drag, startPoint x: 902, startPoint y: 385, endPoint x: 942, endPoint y: 162, distance: 226.6
click at [942, 162] on div at bounding box center [915, 351] width 191 height 423
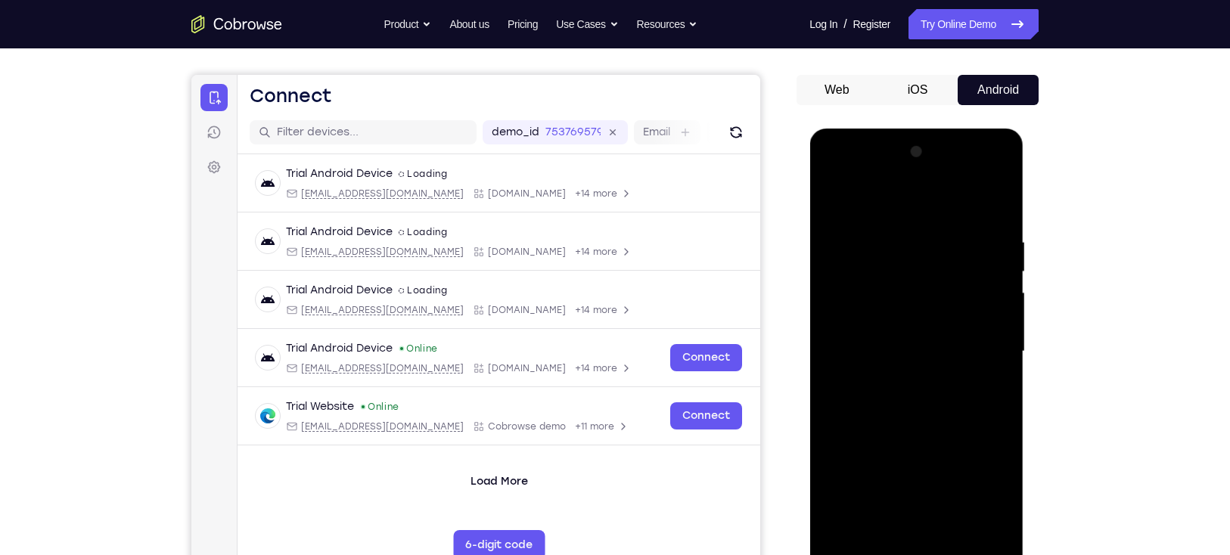
drag, startPoint x: 894, startPoint y: 374, endPoint x: 911, endPoint y: 279, distance: 96.1
click at [911, 279] on div at bounding box center [915, 351] width 191 height 423
drag, startPoint x: 903, startPoint y: 420, endPoint x: 912, endPoint y: 291, distance: 128.9
click at [912, 291] on div at bounding box center [915, 351] width 191 height 423
drag, startPoint x: 891, startPoint y: 393, endPoint x: 910, endPoint y: 281, distance: 113.6
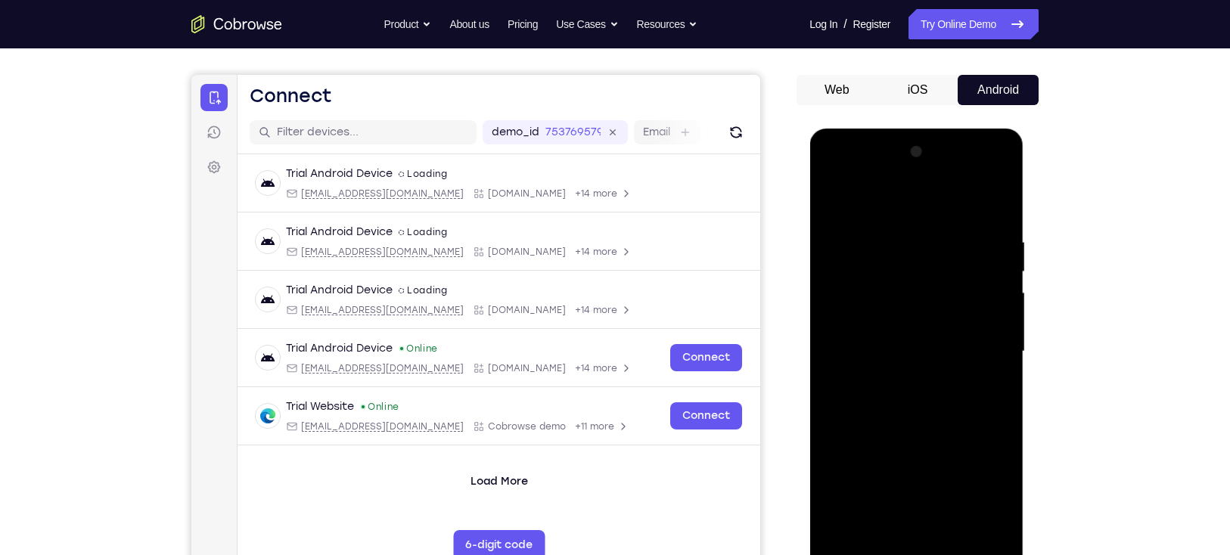
click at [910, 281] on div at bounding box center [915, 351] width 191 height 423
drag, startPoint x: 878, startPoint y: 386, endPoint x: 903, endPoint y: 278, distance: 110.2
click at [903, 278] on div at bounding box center [915, 351] width 191 height 423
drag, startPoint x: 891, startPoint y: 395, endPoint x: 915, endPoint y: 281, distance: 117.5
click at [915, 281] on div at bounding box center [915, 351] width 191 height 423
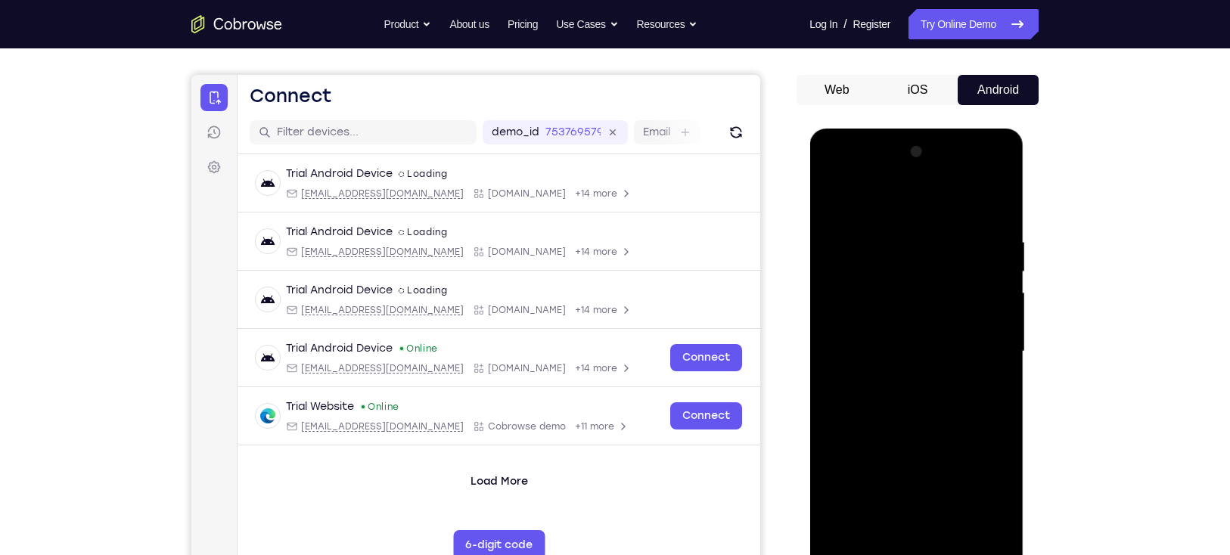
drag, startPoint x: 880, startPoint y: 434, endPoint x: 914, endPoint y: 302, distance: 136.6
click at [914, 302] on div at bounding box center [915, 351] width 191 height 423
drag, startPoint x: 892, startPoint y: 436, endPoint x: 944, endPoint y: 237, distance: 205.4
click at [944, 237] on div at bounding box center [915, 351] width 191 height 423
drag, startPoint x: 914, startPoint y: 395, endPoint x: 931, endPoint y: 277, distance: 119.9
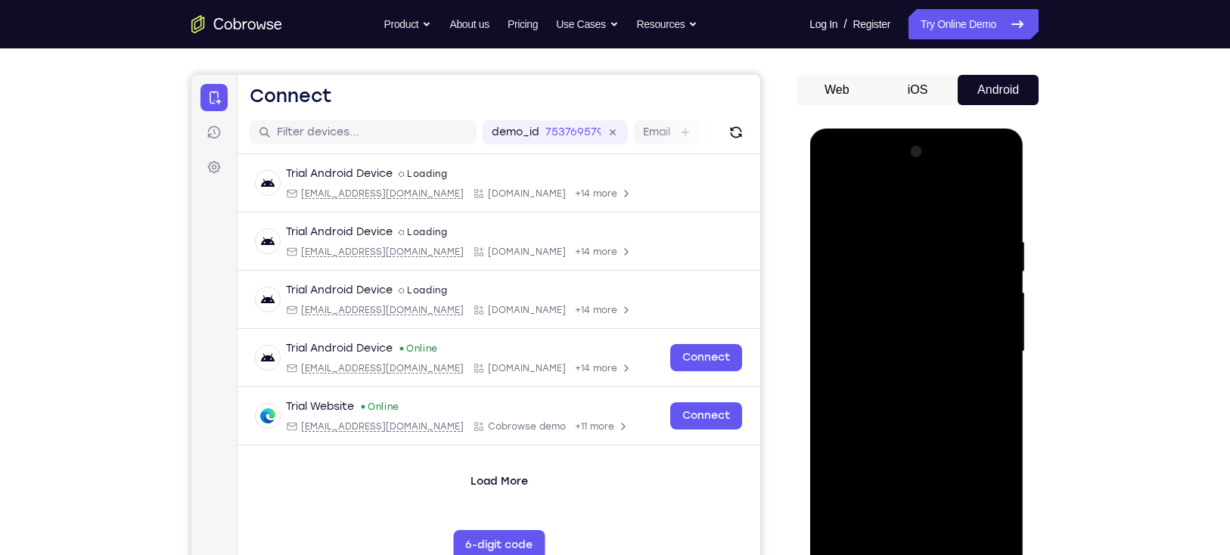
click at [931, 277] on div at bounding box center [915, 351] width 191 height 423
click at [848, 529] on div at bounding box center [915, 351] width 191 height 423
click at [985, 532] on div at bounding box center [915, 351] width 191 height 423
drag, startPoint x: 970, startPoint y: 313, endPoint x: 972, endPoint y: 212, distance: 101.3
click at [972, 212] on div at bounding box center [915, 351] width 191 height 423
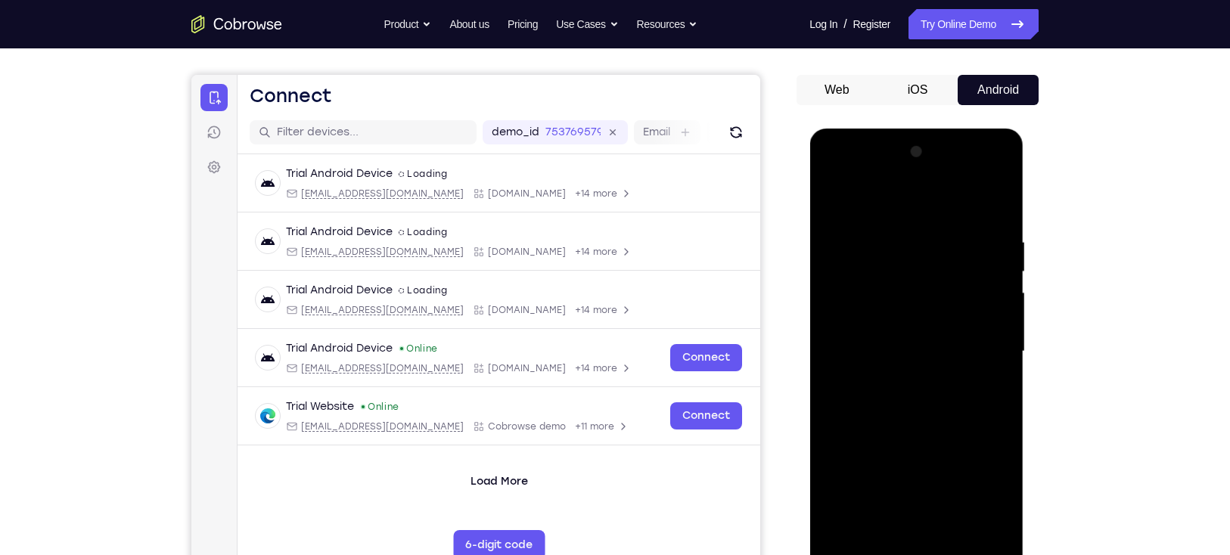
drag, startPoint x: 970, startPoint y: 238, endPoint x: 972, endPoint y: 175, distance: 62.8
click at [972, 175] on div at bounding box center [915, 351] width 191 height 423
click at [842, 405] on div at bounding box center [915, 351] width 191 height 423
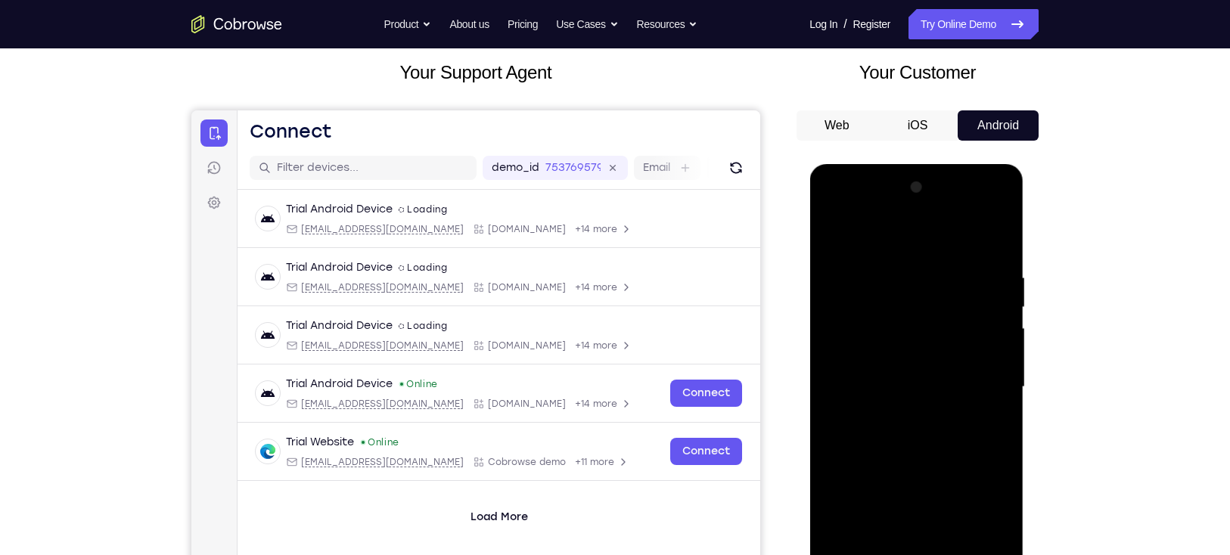
scroll to position [94, 0]
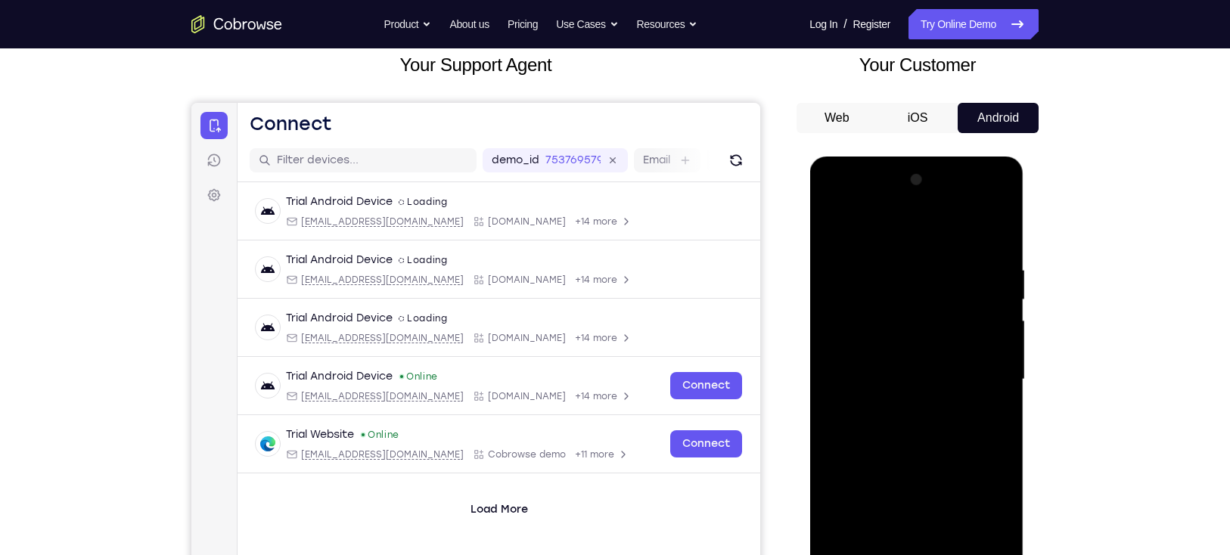
drag, startPoint x: 907, startPoint y: 342, endPoint x: 891, endPoint y: 434, distance: 93.7
click at [891, 434] on div at bounding box center [915, 379] width 191 height 423
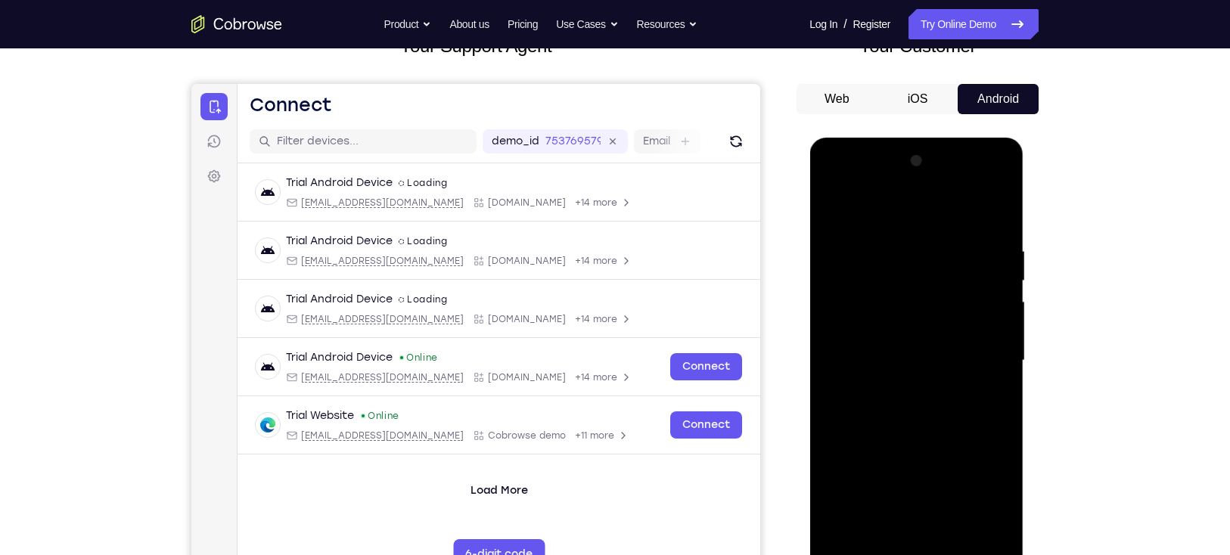
scroll to position [116, 0]
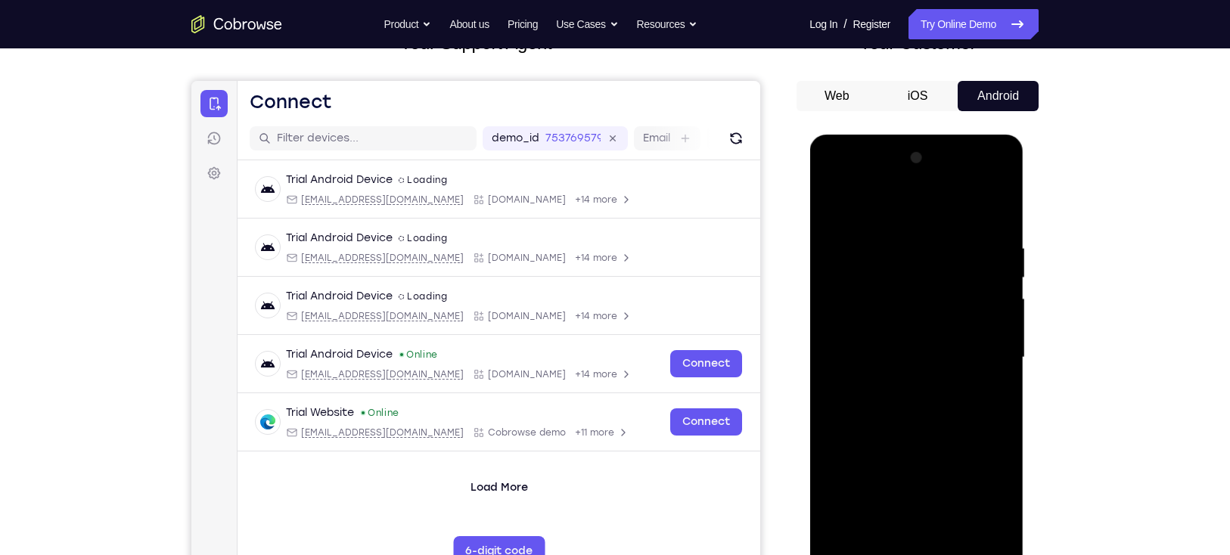
click at [833, 200] on div at bounding box center [915, 357] width 191 height 423
click at [842, 538] on div at bounding box center [915, 357] width 191 height 423
click at [954, 536] on div at bounding box center [915, 357] width 191 height 423
click at [1093, 447] on div "Your Support Agent Your Customer Web iOS Android Next Steps We’d be happy to gi…" at bounding box center [615, 431] width 968 height 997
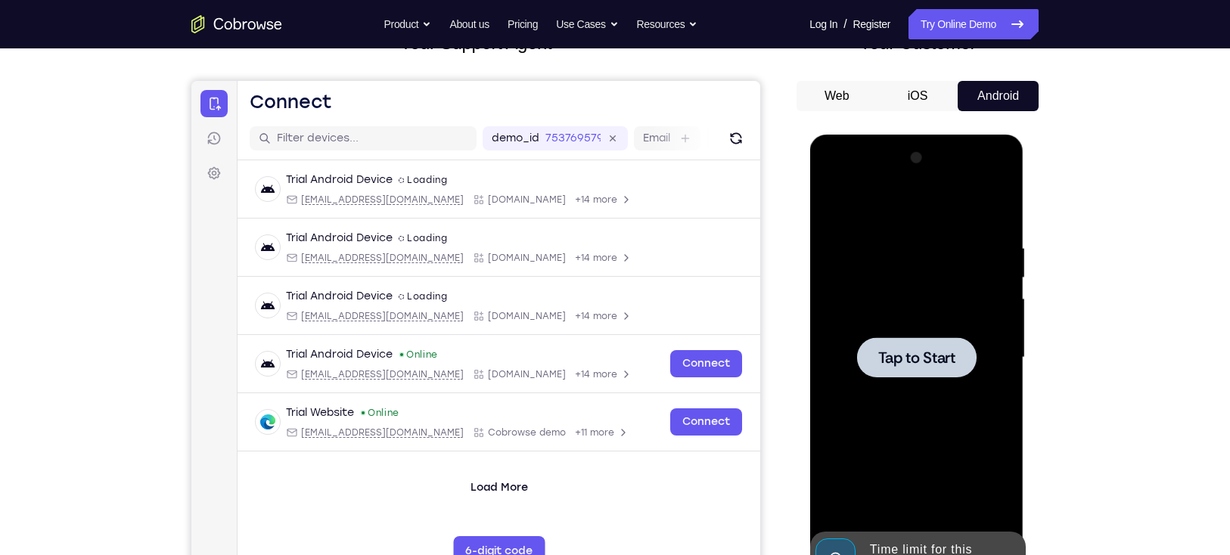
click at [918, 351] on span "Tap to Start" at bounding box center [915, 357] width 77 height 15
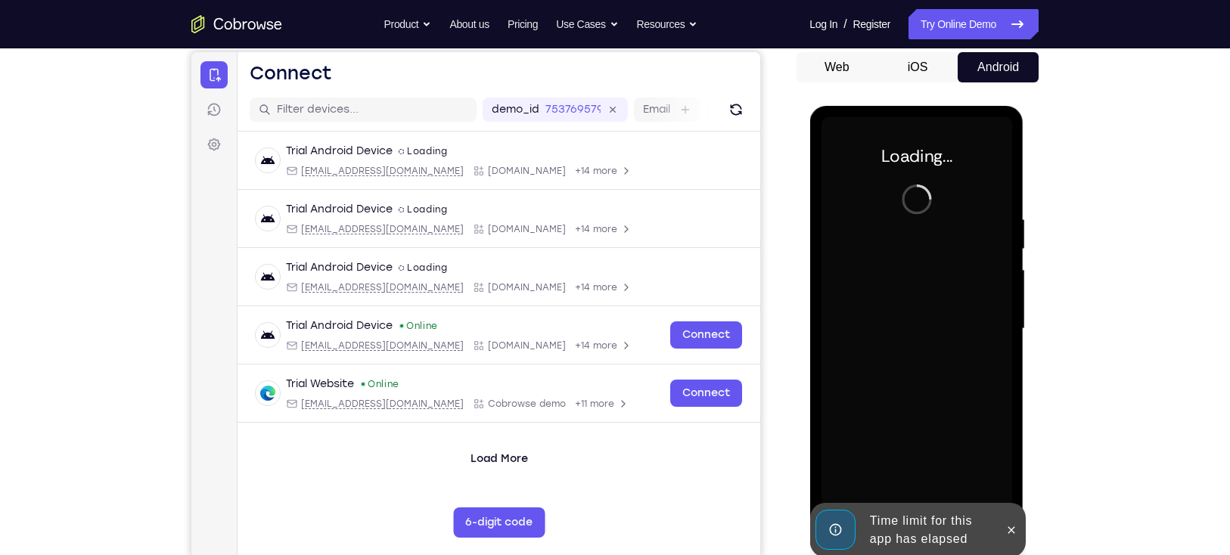
scroll to position [145, 0]
click at [1021, 530] on button at bounding box center [1010, 529] width 24 height 24
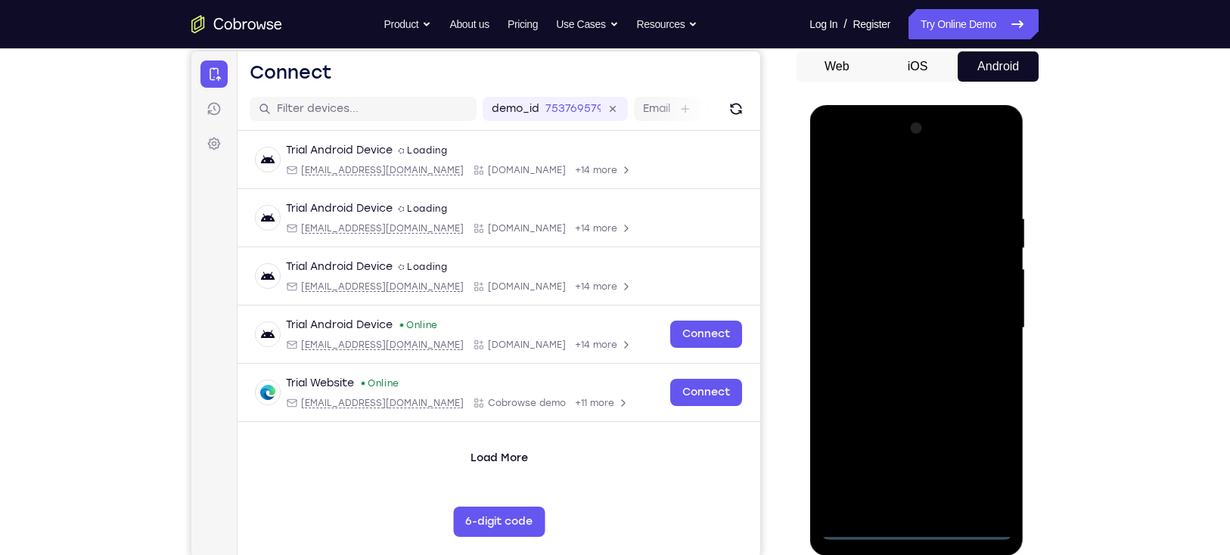
click at [920, 528] on div at bounding box center [915, 327] width 191 height 423
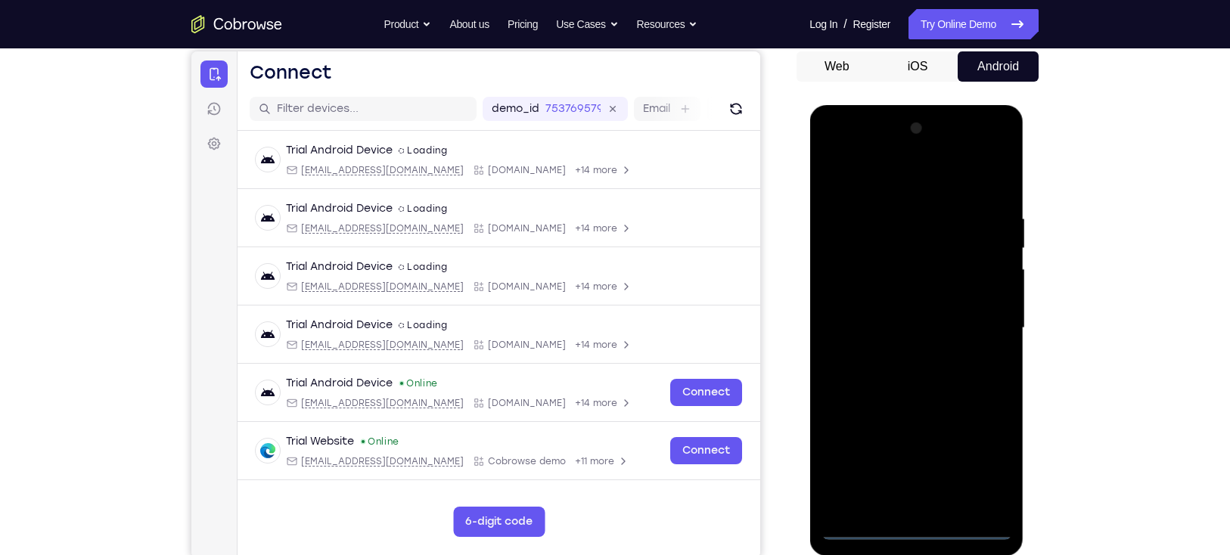
click at [920, 533] on div at bounding box center [915, 327] width 191 height 423
click at [920, 526] on div at bounding box center [915, 327] width 191 height 423
click at [975, 464] on div at bounding box center [915, 327] width 191 height 423
click at [897, 183] on div at bounding box center [915, 327] width 191 height 423
click at [981, 322] on div at bounding box center [915, 327] width 191 height 423
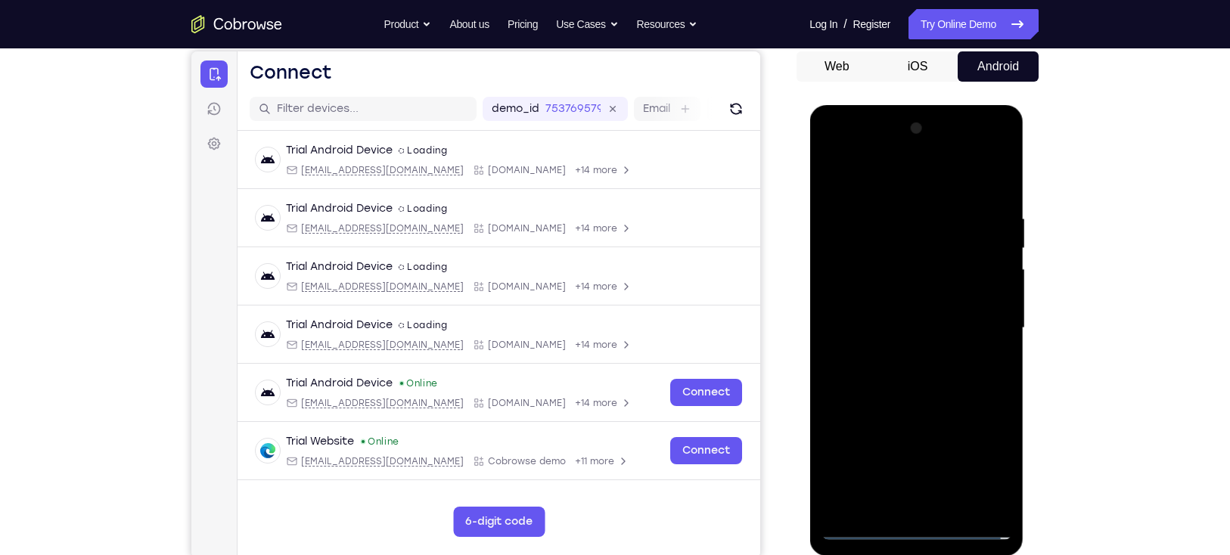
click at [904, 354] on div at bounding box center [915, 327] width 191 height 423
click at [901, 395] on div at bounding box center [915, 327] width 191 height 423
click at [930, 251] on div at bounding box center [915, 327] width 191 height 423
click at [921, 290] on div at bounding box center [915, 327] width 191 height 423
click at [871, 263] on div at bounding box center [915, 327] width 191 height 423
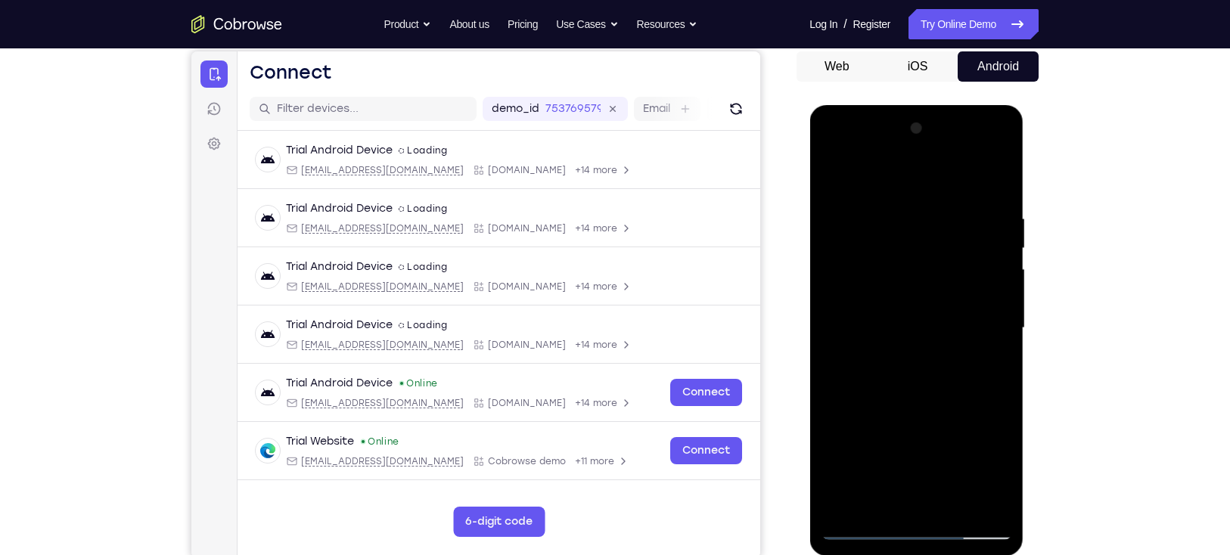
click at [904, 403] on div at bounding box center [915, 327] width 191 height 423
click at [1003, 175] on div at bounding box center [915, 327] width 191 height 423
click at [833, 172] on div at bounding box center [915, 327] width 191 height 423
click at [948, 507] on div at bounding box center [915, 327] width 191 height 423
click at [905, 405] on div at bounding box center [915, 327] width 191 height 423
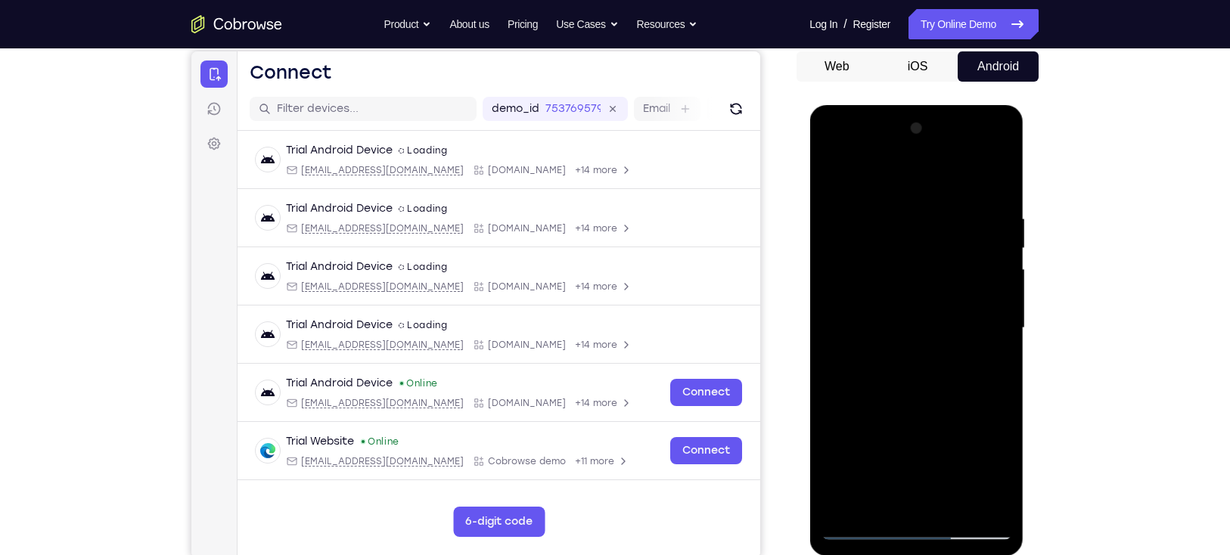
click at [864, 529] on div at bounding box center [915, 327] width 191 height 423
click at [940, 208] on div at bounding box center [915, 327] width 191 height 423
click at [997, 181] on div at bounding box center [915, 327] width 191 height 423
click at [954, 507] on div at bounding box center [915, 327] width 191 height 423
click at [851, 523] on div at bounding box center [915, 327] width 191 height 423
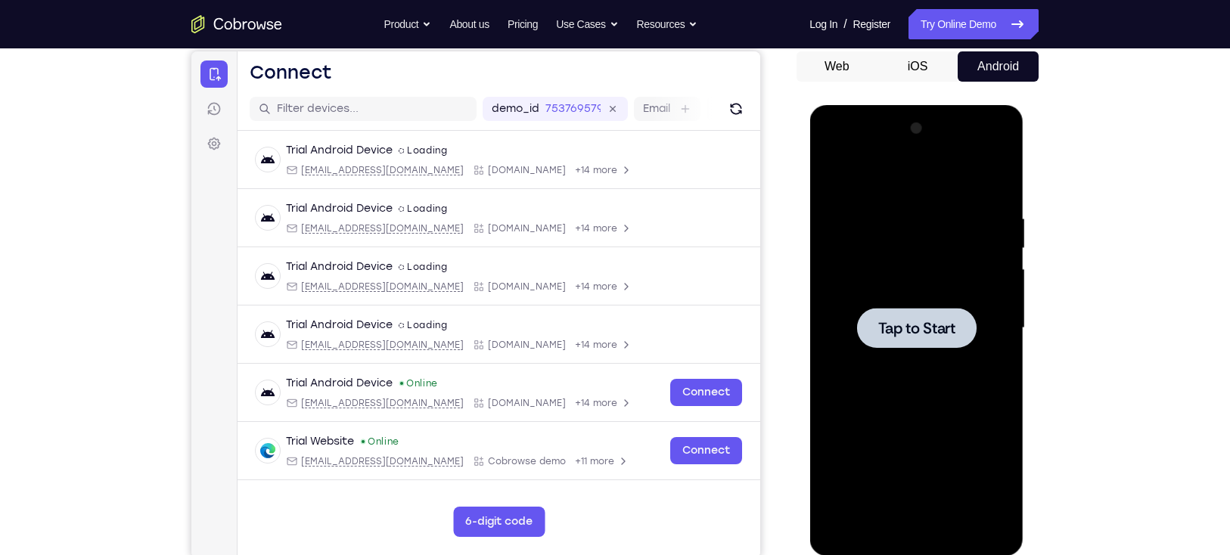
click at [923, 327] on span "Tap to Start" at bounding box center [915, 328] width 77 height 15
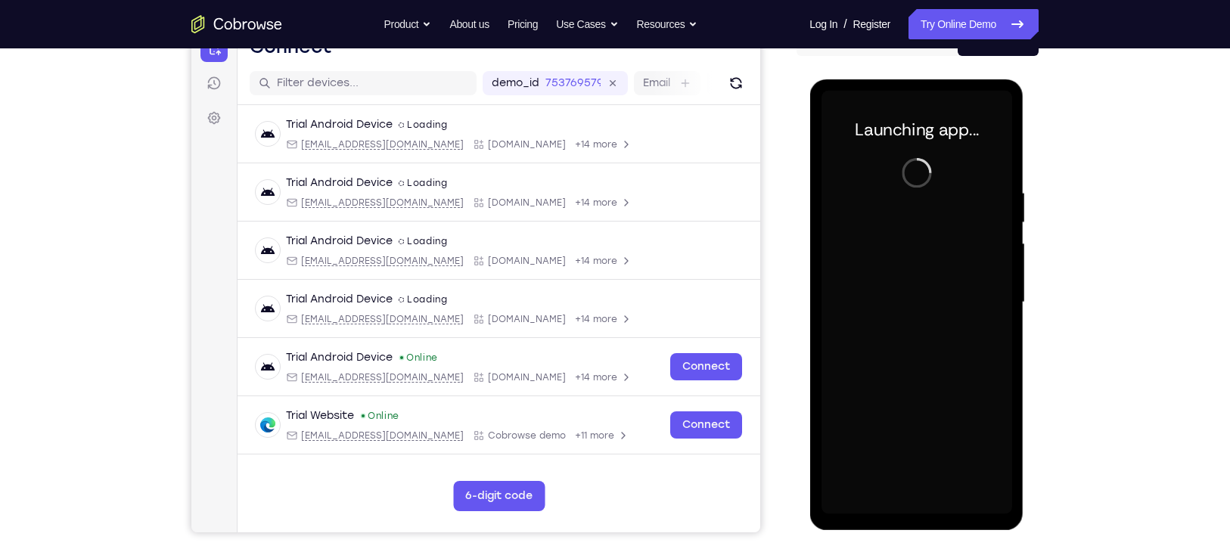
scroll to position [177, 0]
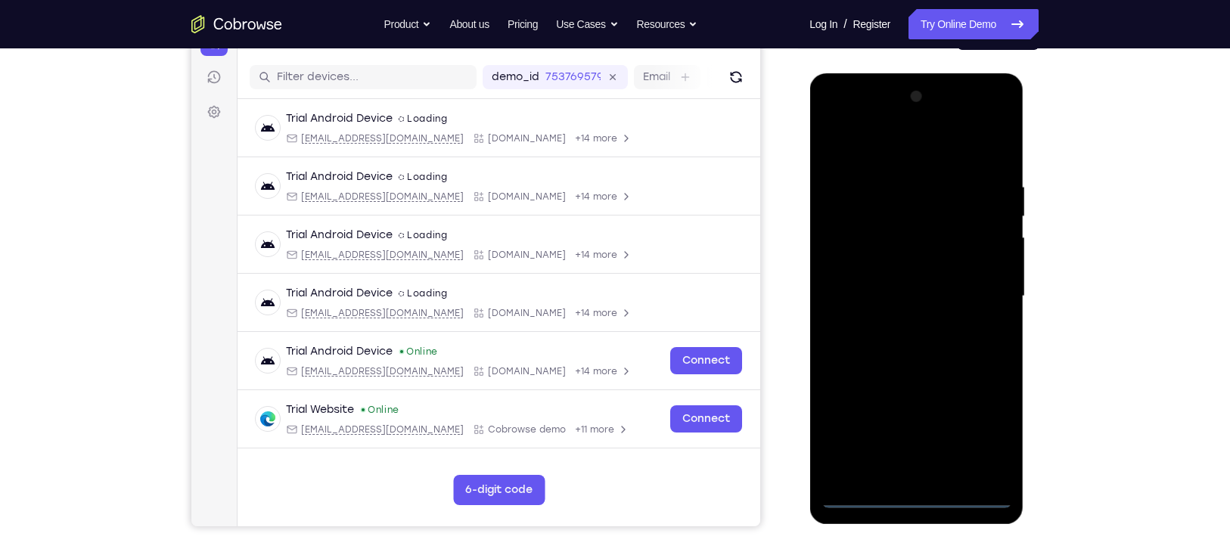
click at [916, 489] on div at bounding box center [915, 296] width 191 height 423
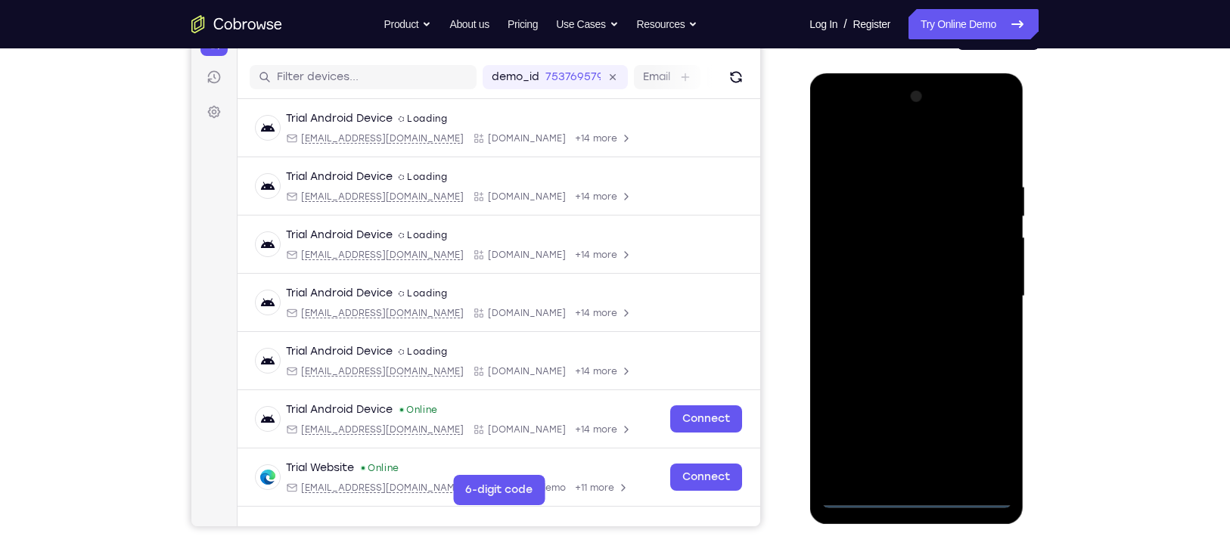
click at [916, 492] on div at bounding box center [915, 296] width 191 height 423
click at [915, 494] on div at bounding box center [915, 296] width 191 height 423
click at [979, 440] on div at bounding box center [915, 296] width 191 height 423
click at [879, 150] on div at bounding box center [915, 296] width 191 height 423
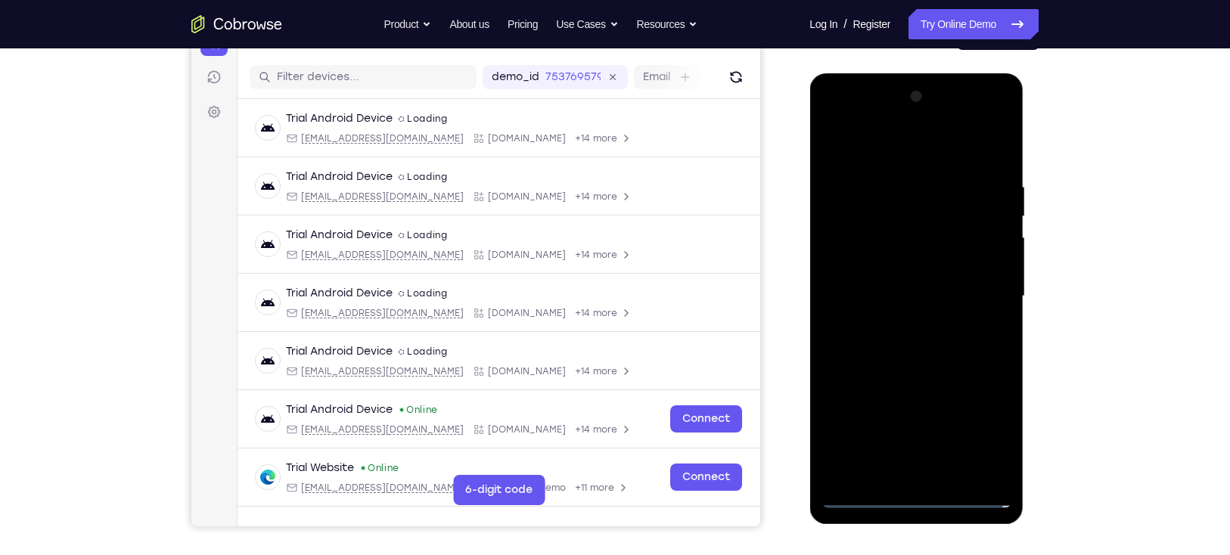
click at [985, 287] on div at bounding box center [915, 296] width 191 height 423
click at [895, 320] on div at bounding box center [915, 296] width 191 height 423
click at [907, 371] on div at bounding box center [915, 296] width 191 height 423
click at [913, 228] on div at bounding box center [915, 296] width 191 height 423
click at [903, 257] on div at bounding box center [915, 296] width 191 height 423
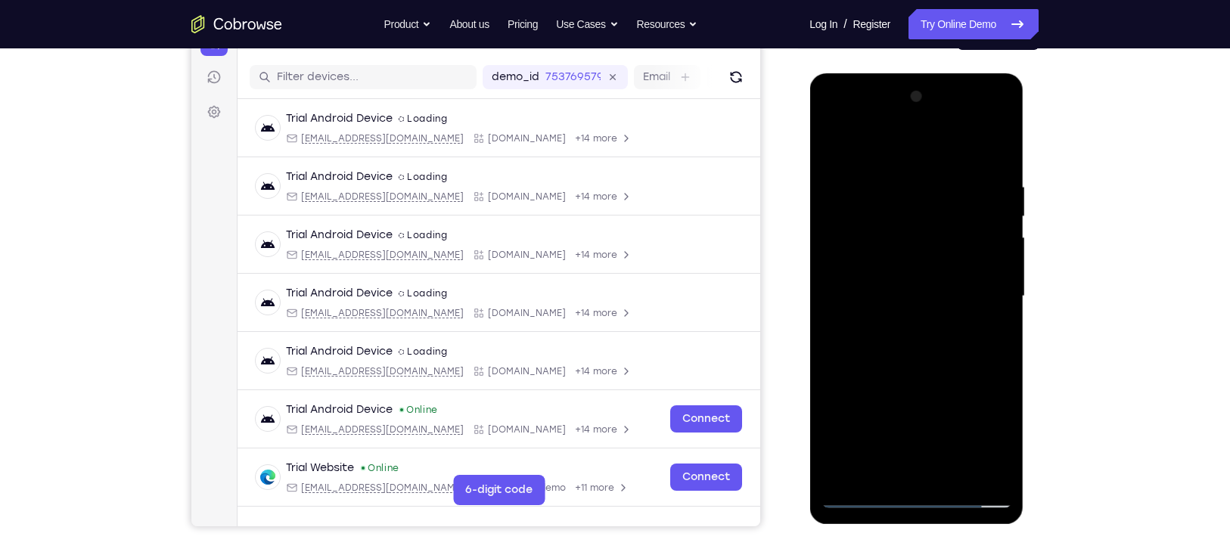
click at [880, 232] on div at bounding box center [915, 296] width 191 height 423
click at [876, 237] on div at bounding box center [915, 296] width 191 height 423
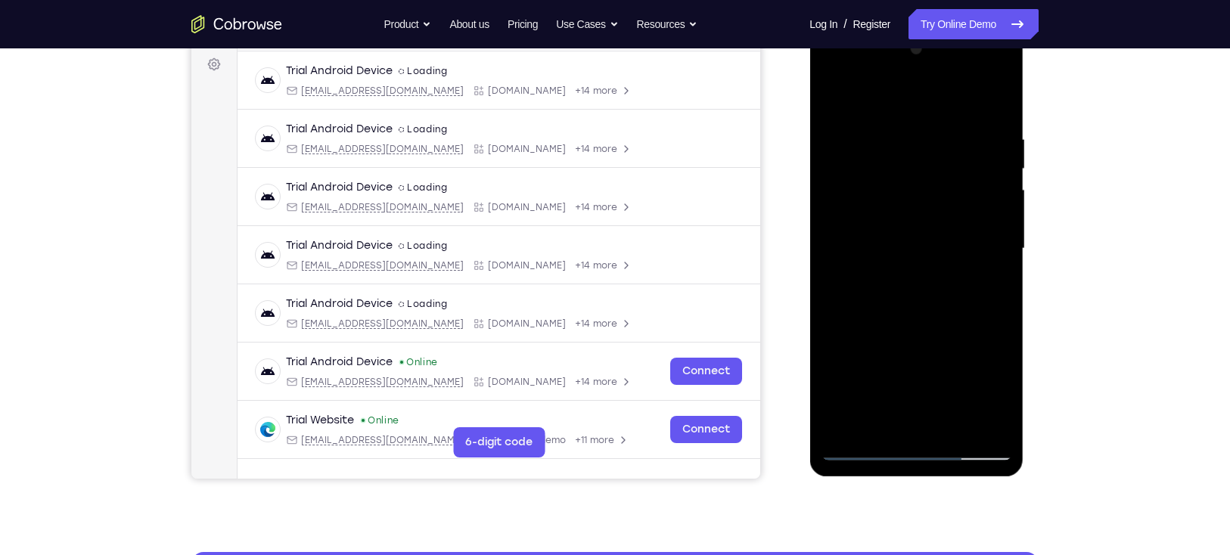
scroll to position [225, 0]
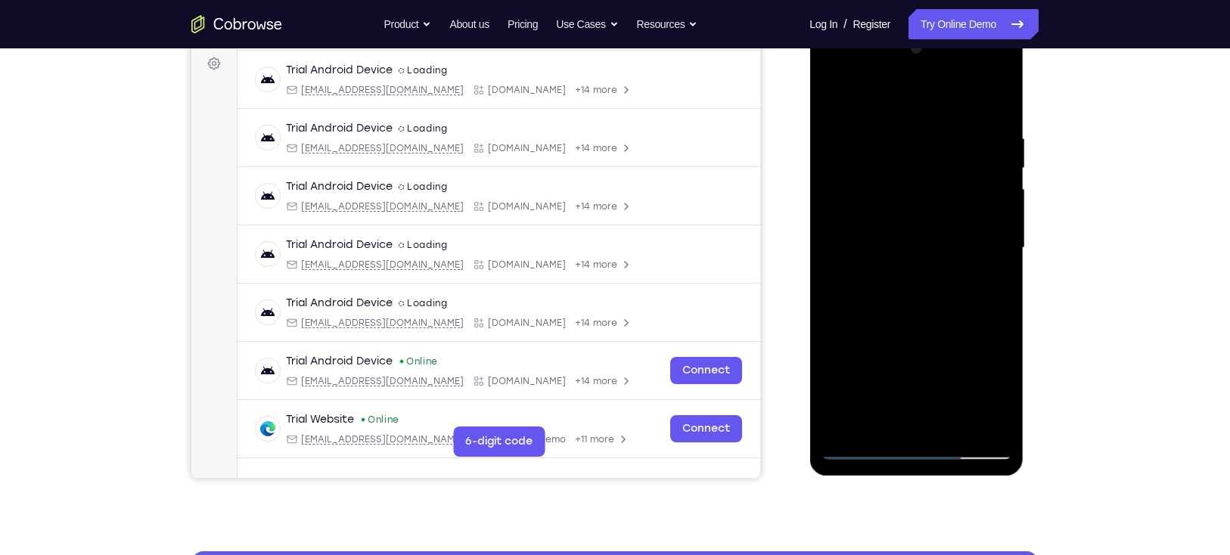
click at [938, 313] on div at bounding box center [915, 247] width 191 height 423
click at [952, 426] on div at bounding box center [915, 247] width 191 height 423
click at [943, 326] on div at bounding box center [915, 247] width 191 height 423
click at [862, 442] on div at bounding box center [915, 247] width 191 height 423
click at [862, 444] on div at bounding box center [915, 247] width 191 height 423
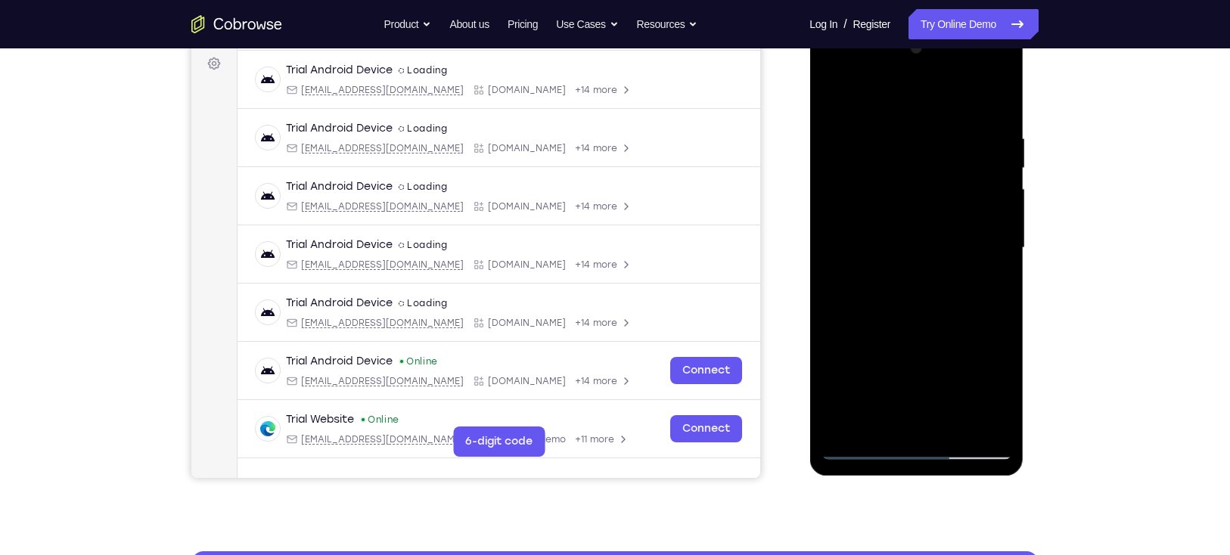
click at [941, 135] on div at bounding box center [915, 247] width 191 height 423
click at [994, 100] on div at bounding box center [915, 247] width 191 height 423
